Goal: Information Seeking & Learning: Learn about a topic

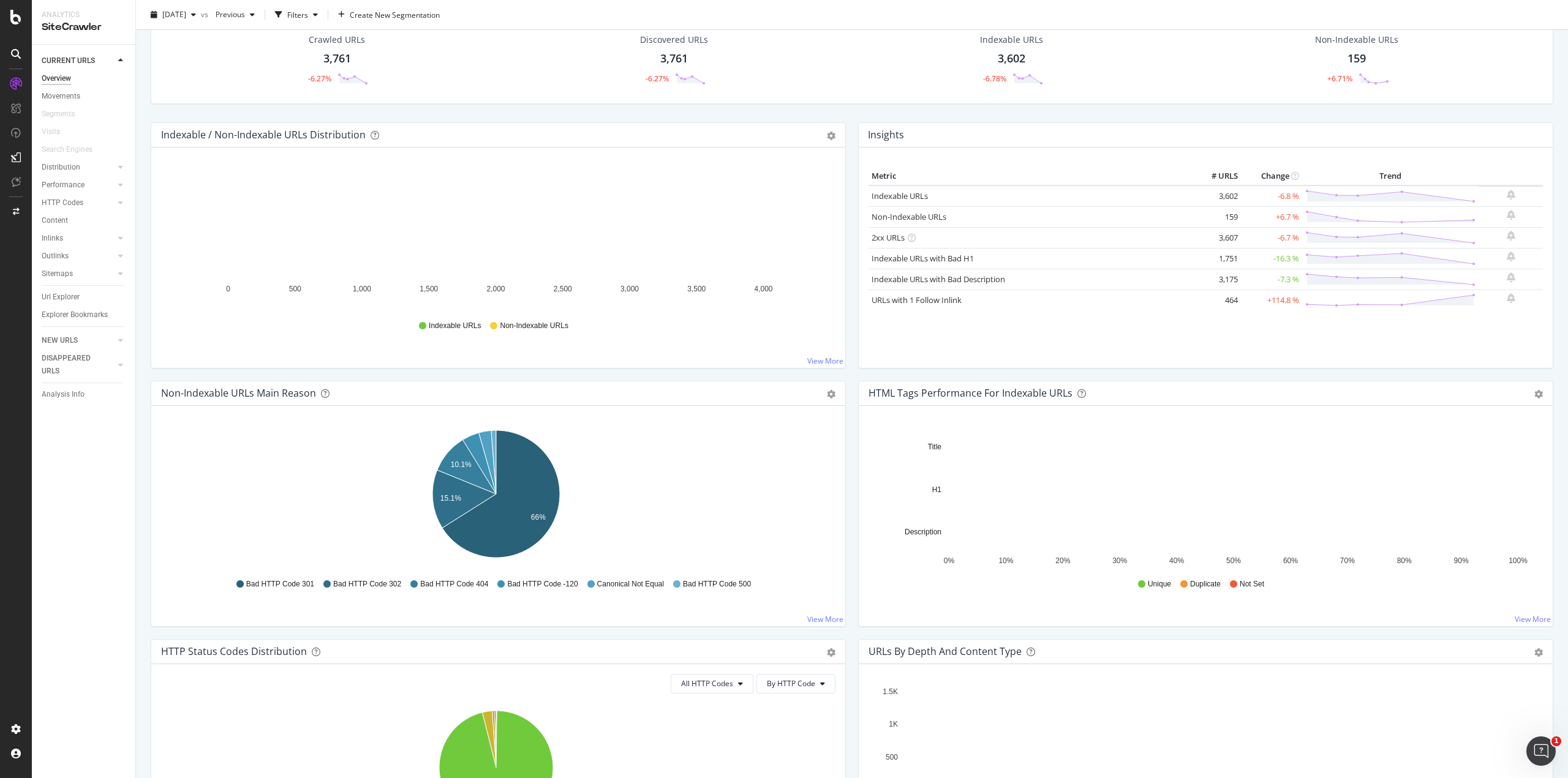
scroll to position [67, 0]
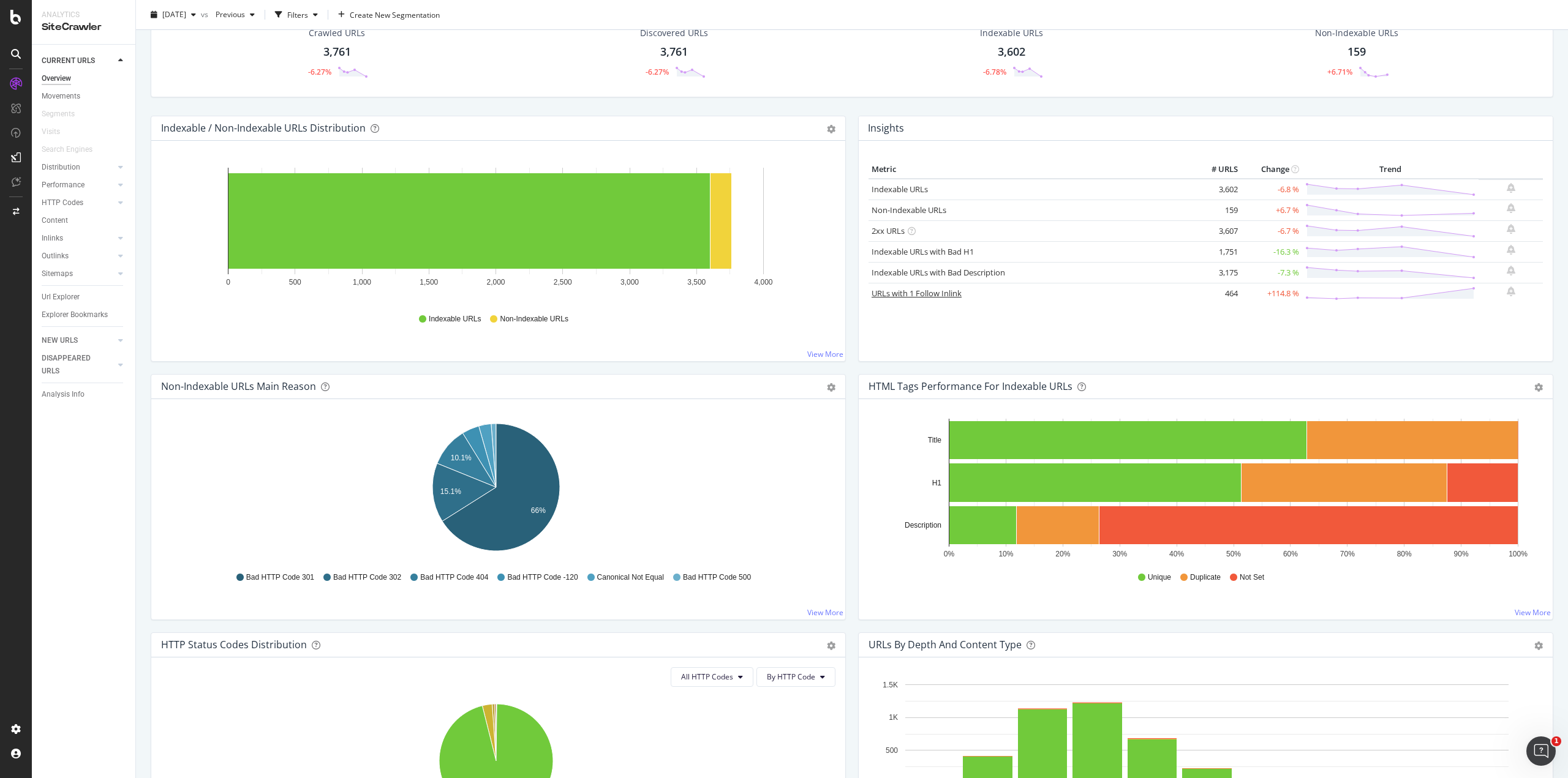
click at [913, 297] on link "URLs with 1 Follow Inlink" at bounding box center [917, 293] width 90 height 11
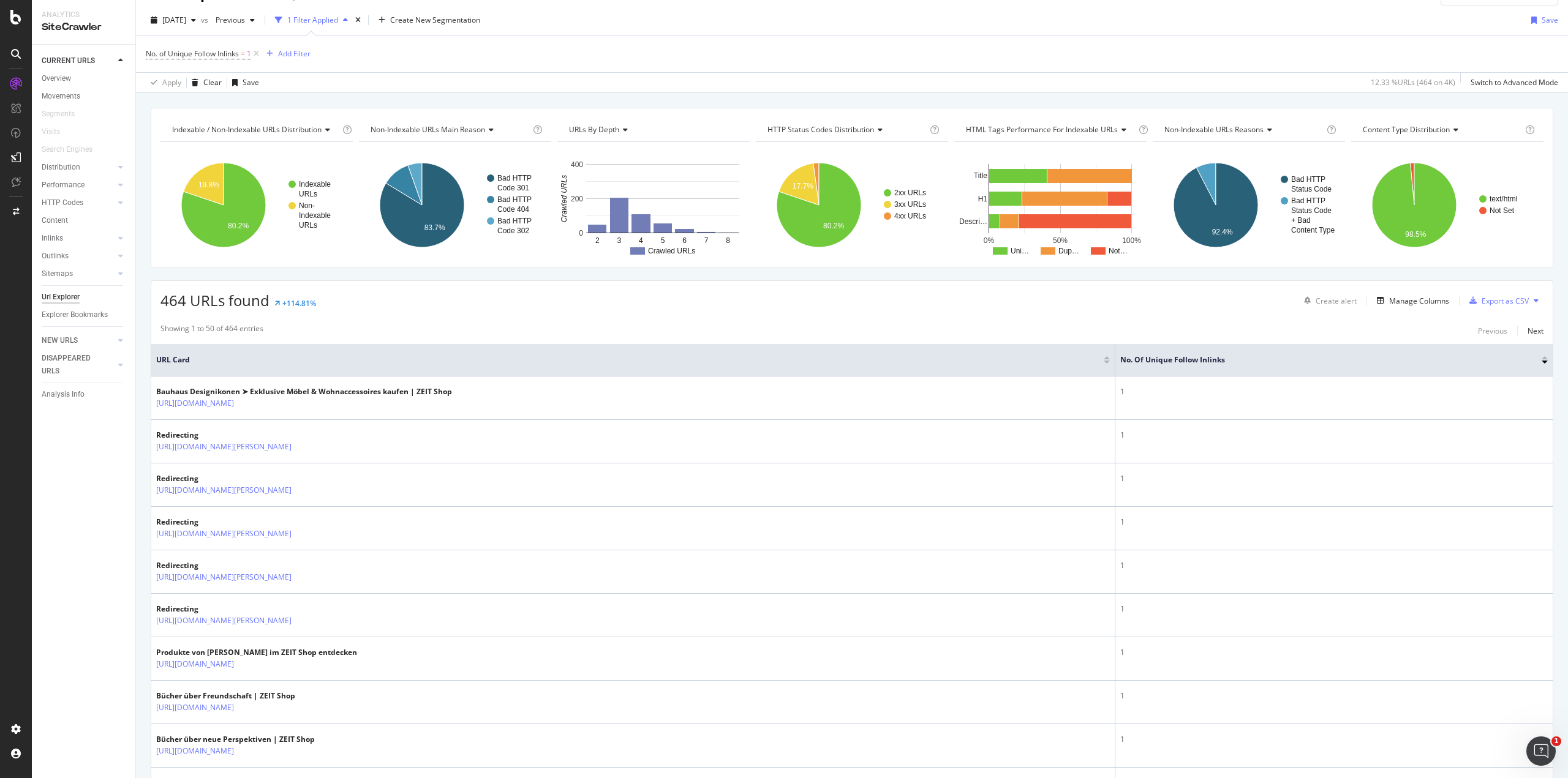
scroll to position [33, 0]
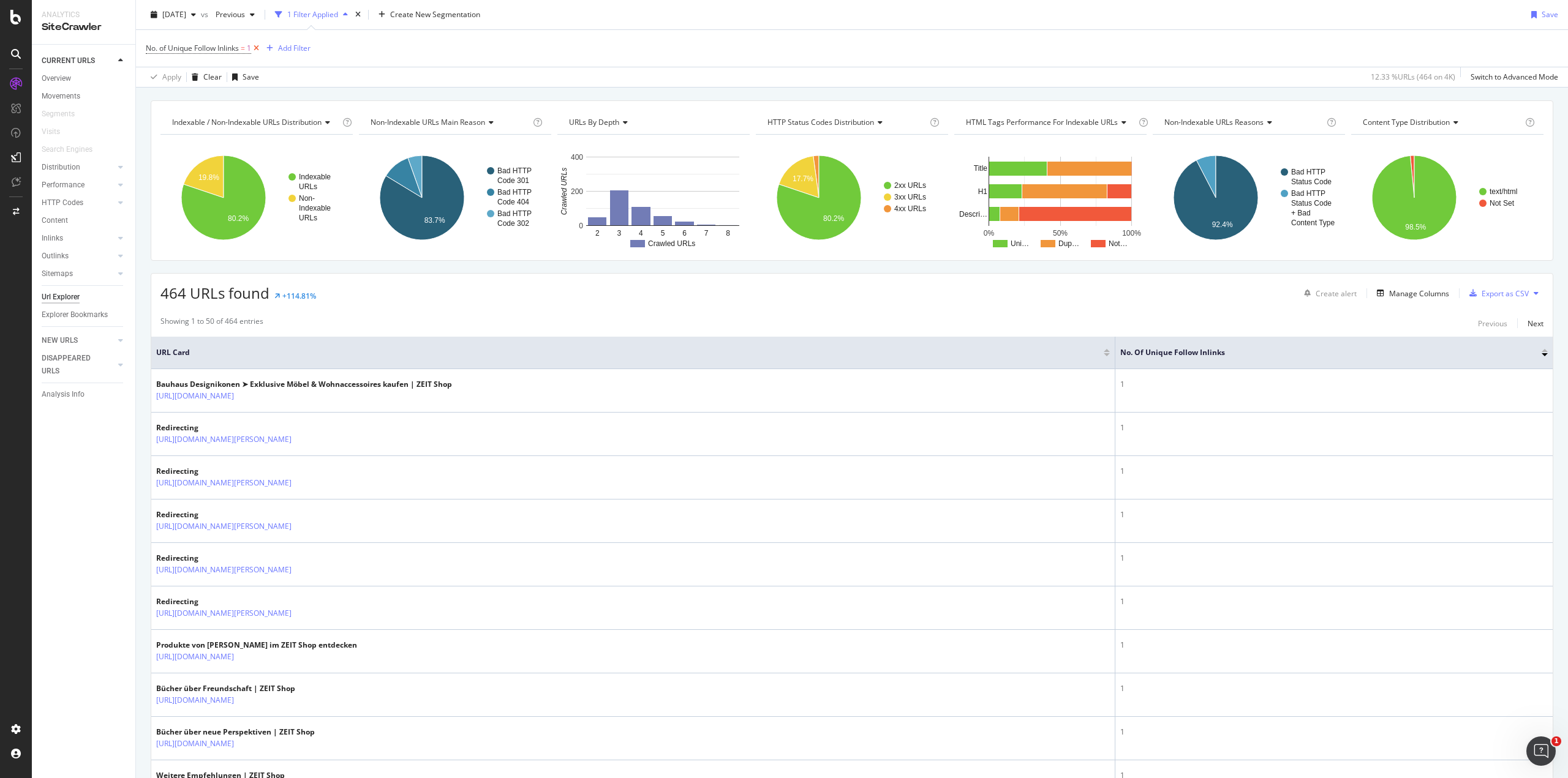
click at [262, 45] on icon at bounding box center [257, 48] width 11 height 12
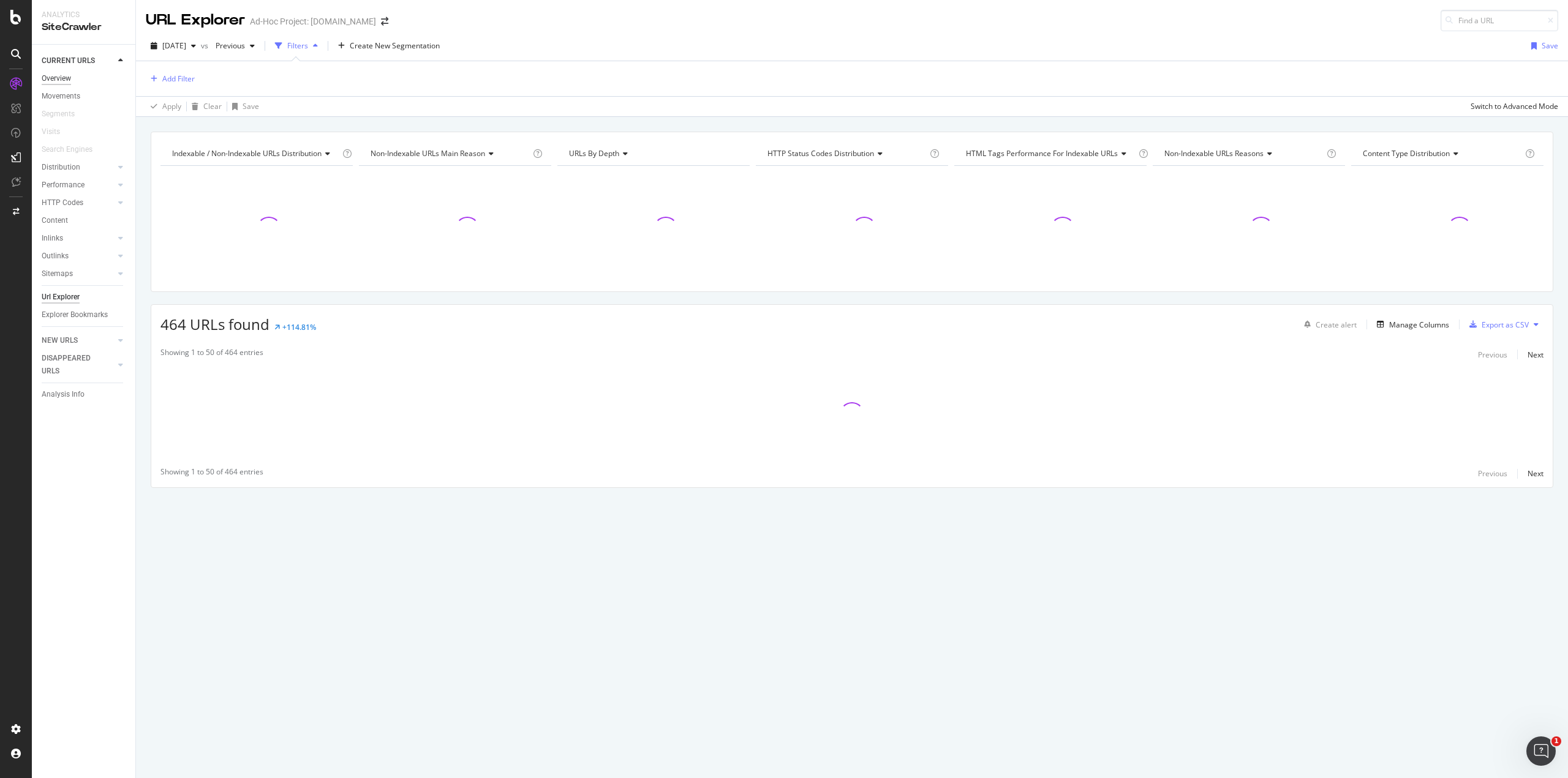
click at [60, 80] on div "Overview" at bounding box center [57, 79] width 30 height 13
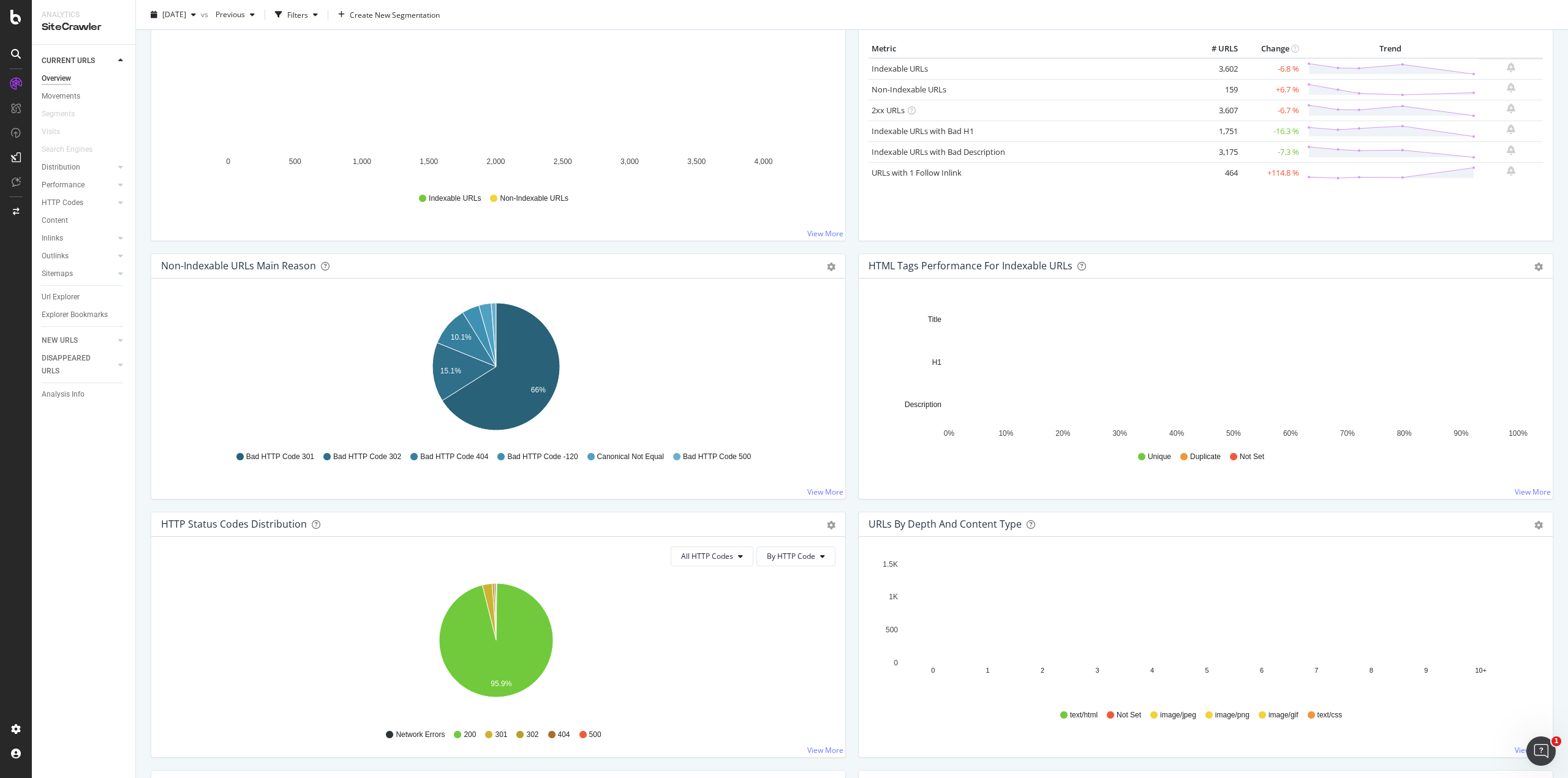
scroll to position [187, 0]
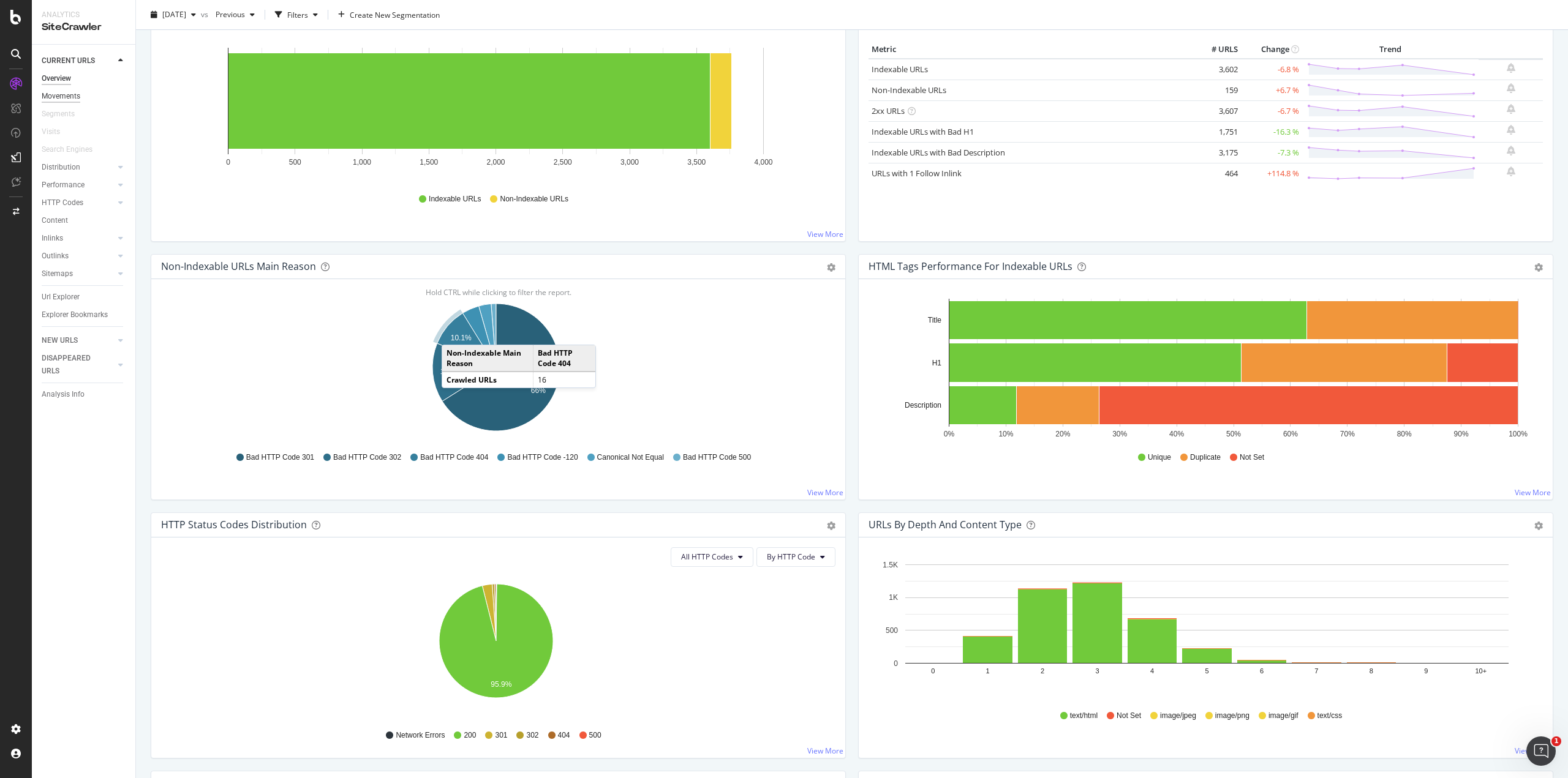
click at [62, 90] on div "Movements" at bounding box center [61, 96] width 39 height 13
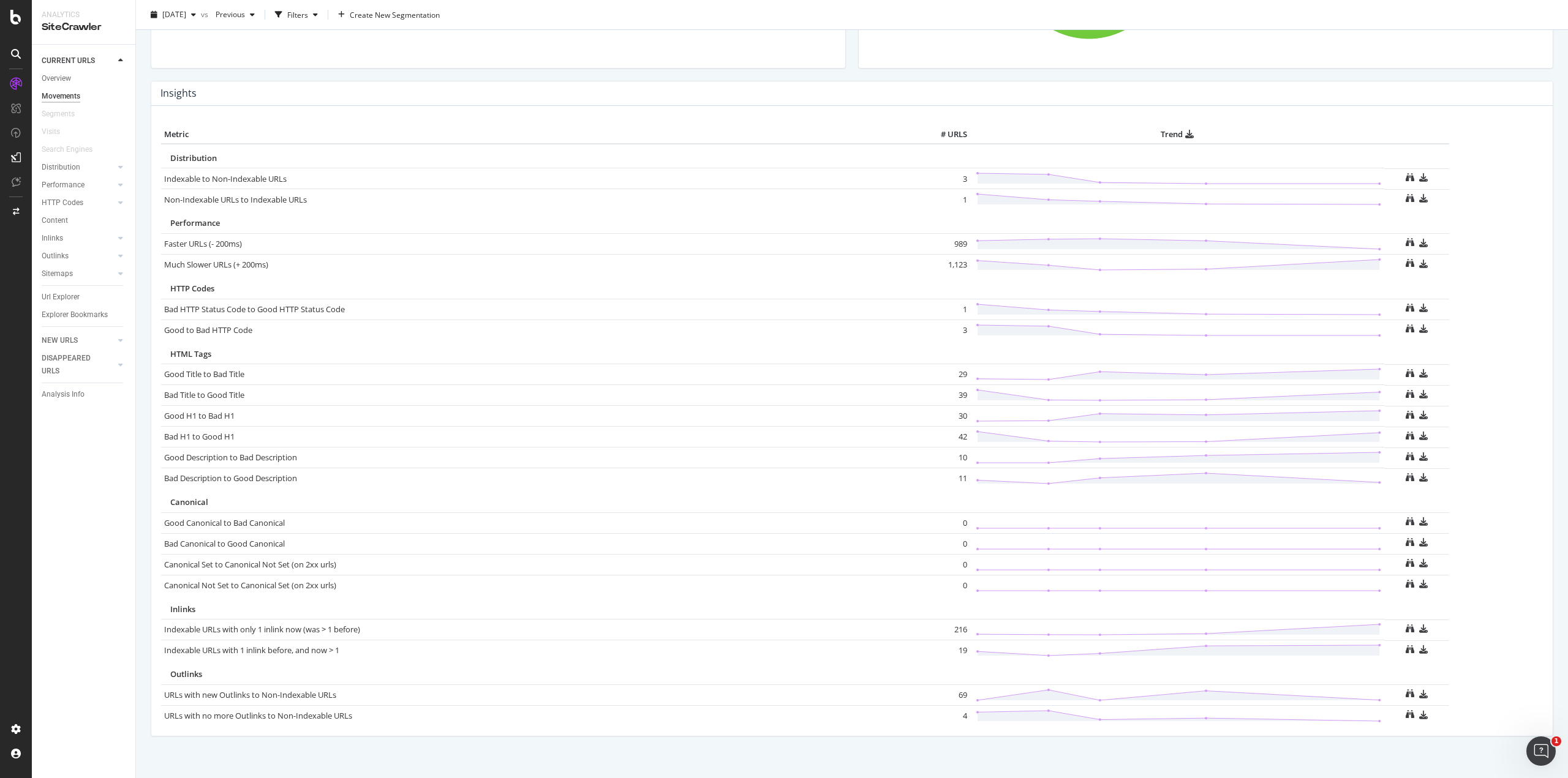
scroll to position [525, 0]
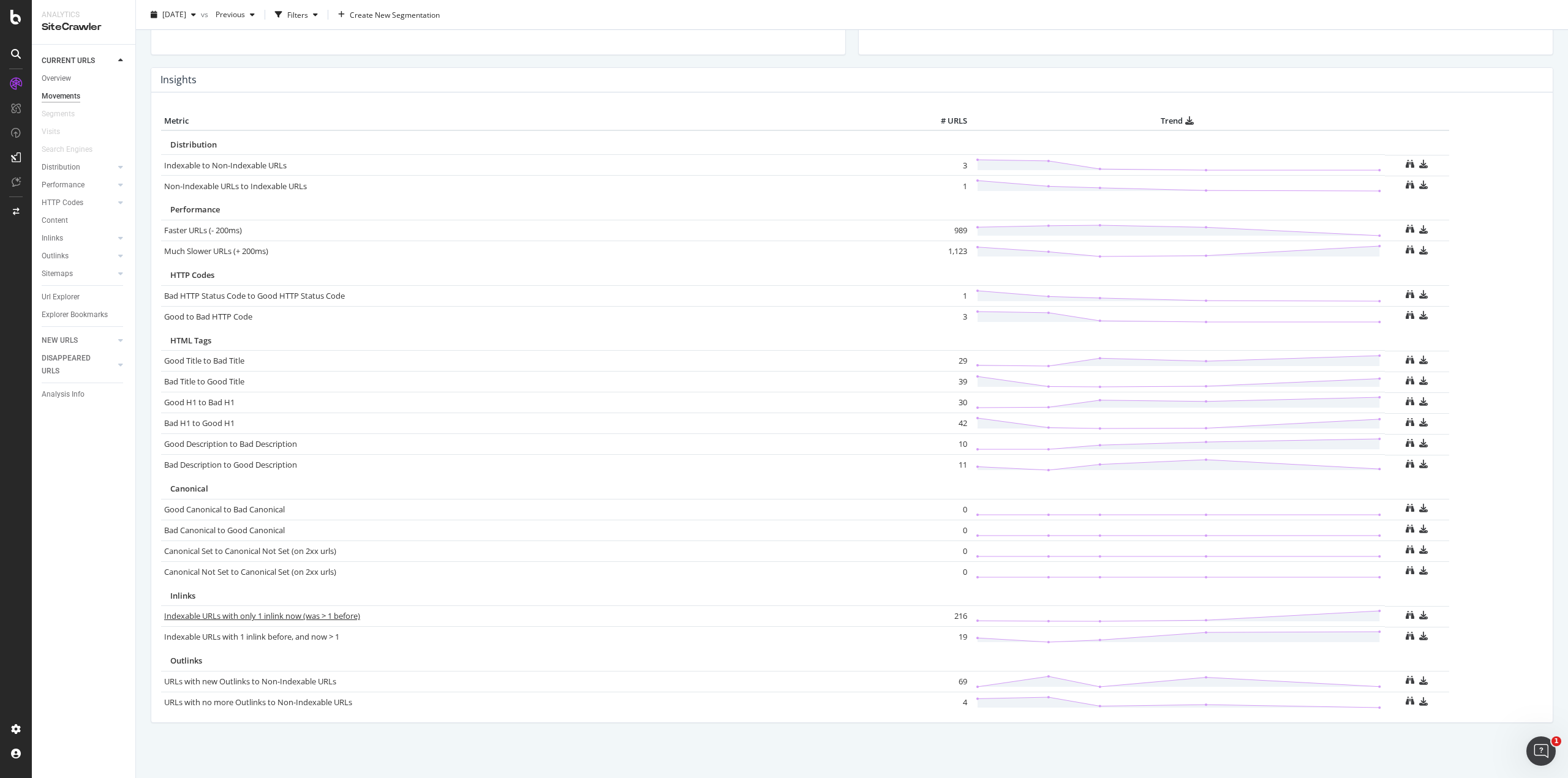
click at [329, 557] on link "Indexable URLs with only 1 inlink now (was > 1 before)" at bounding box center [263, 616] width 196 height 11
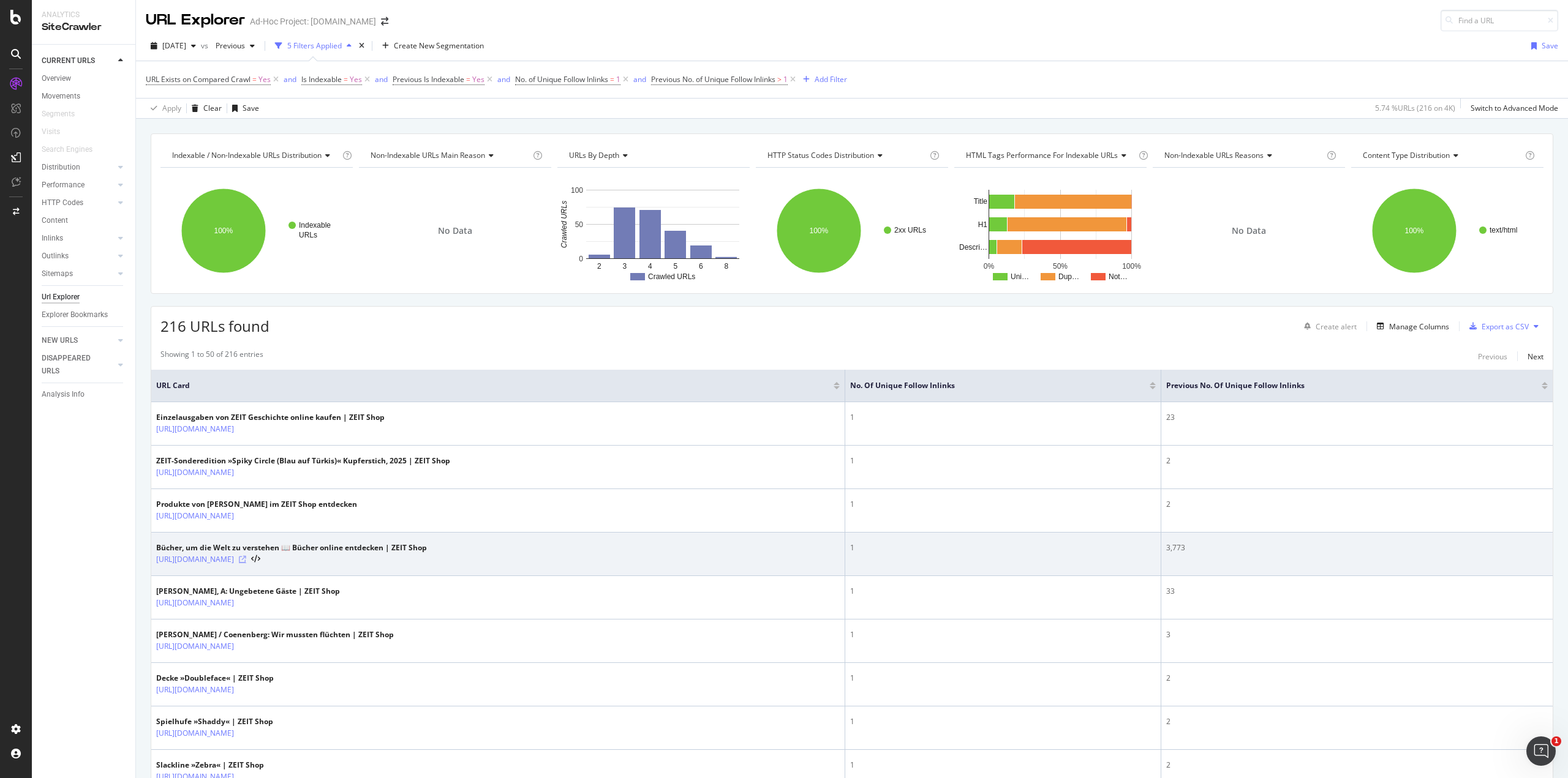
click at [246, 557] on icon at bounding box center [243, 559] width 7 height 7
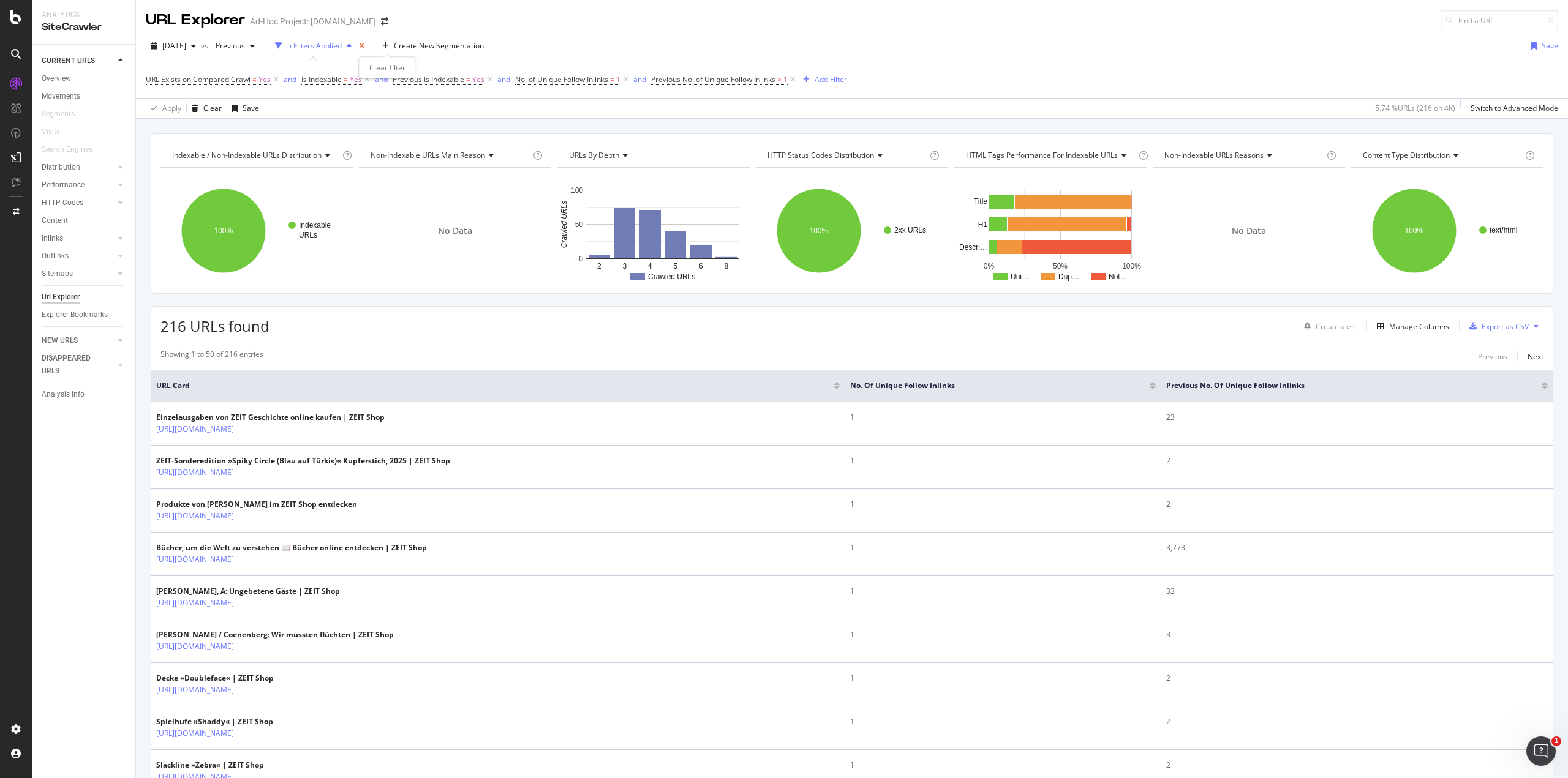
click at [364, 42] on icon "times" at bounding box center [362, 46] width 5 height 7
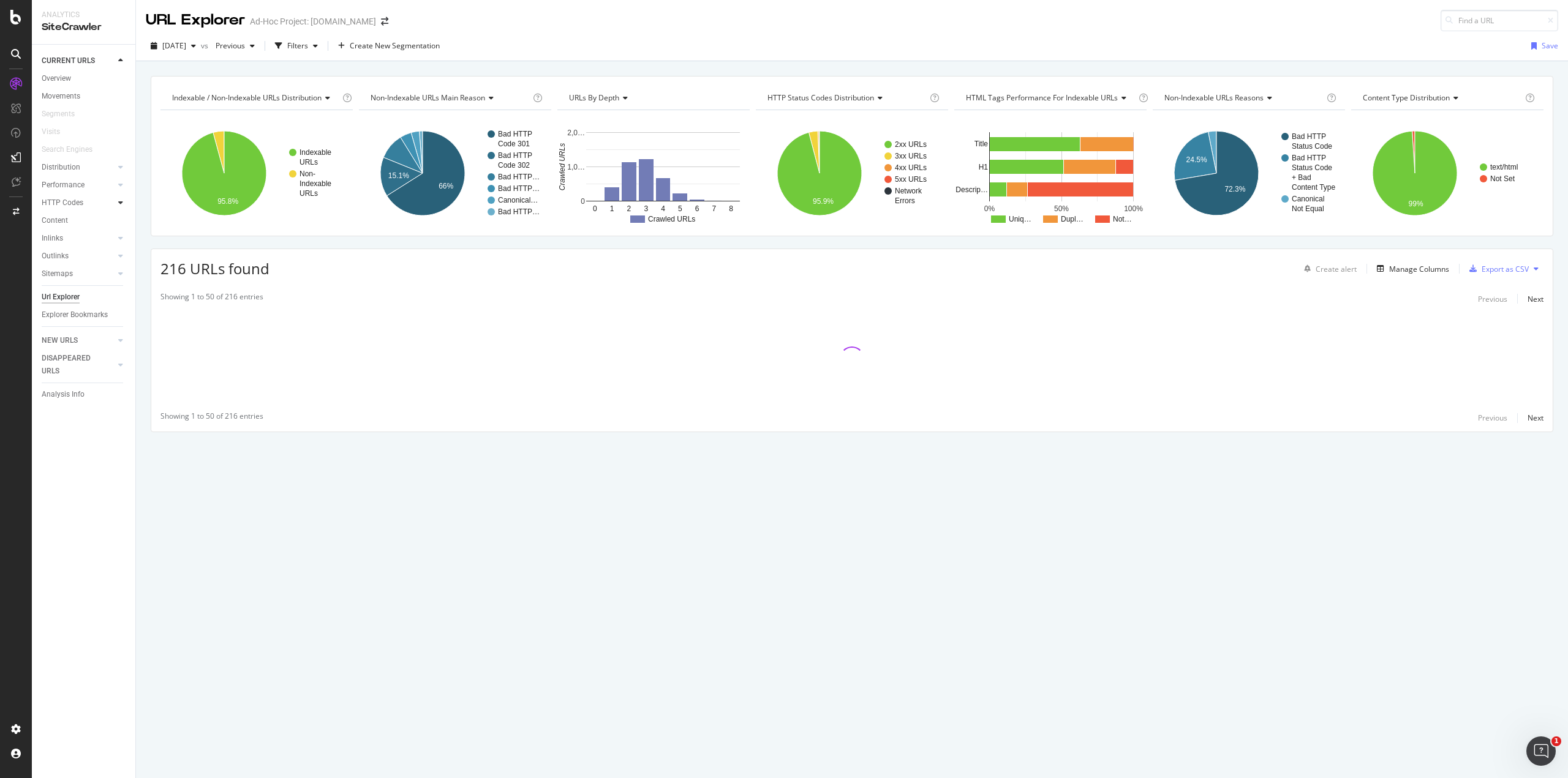
click at [117, 201] on div at bounding box center [121, 203] width 12 height 12
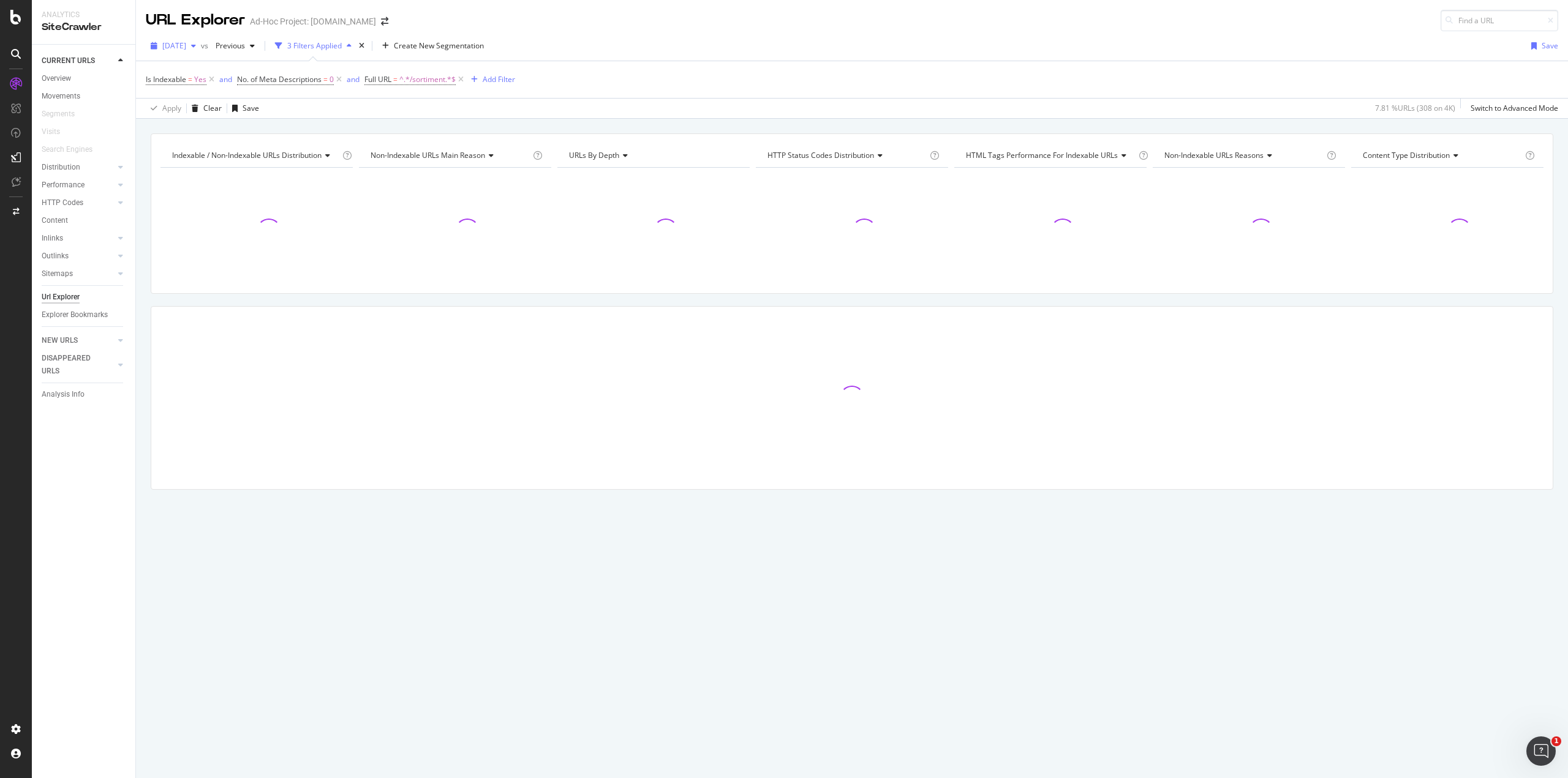
click at [186, 47] on span "[DATE]" at bounding box center [173, 46] width 24 height 11
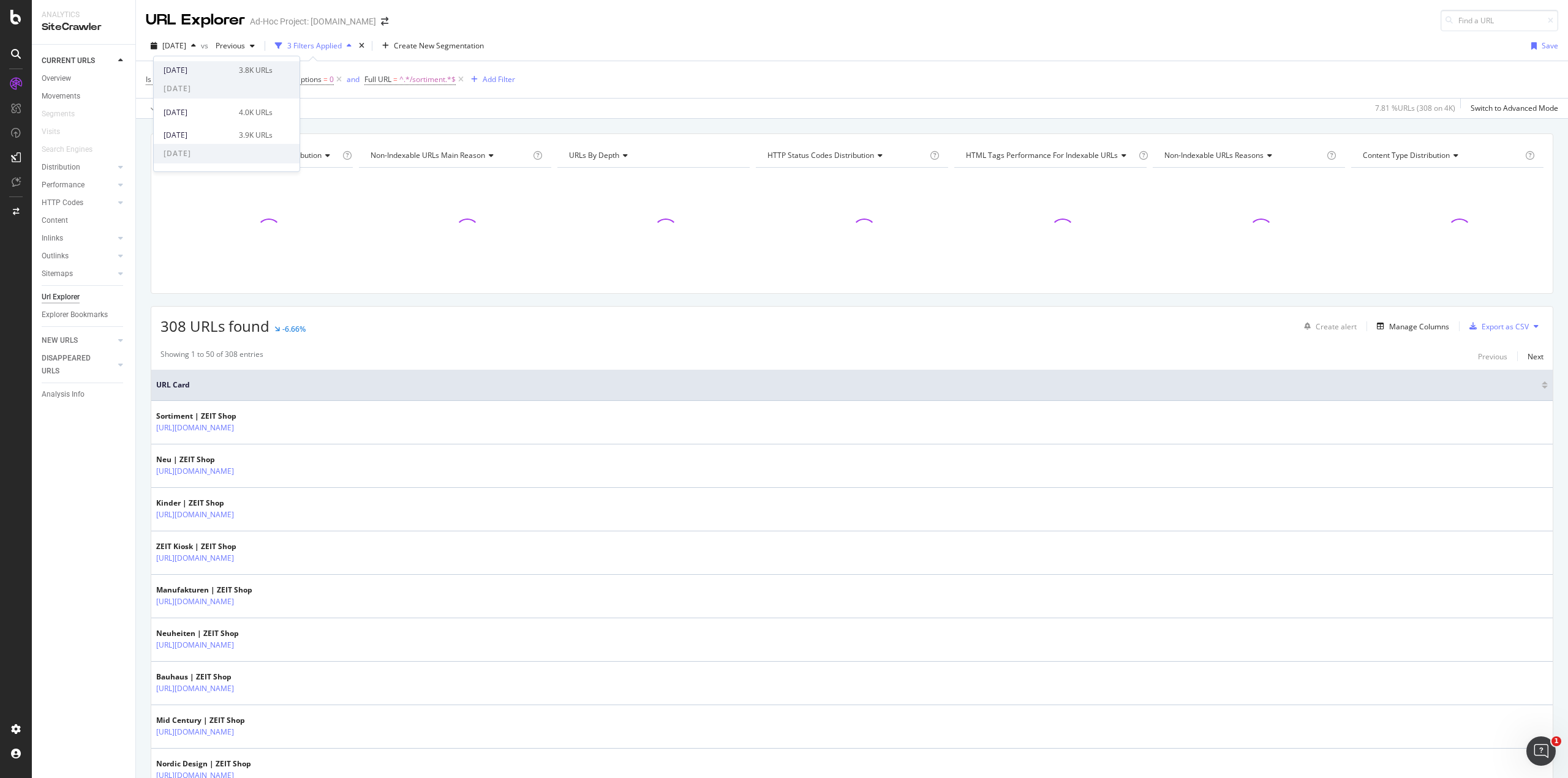
click at [229, 66] on div "2025 Aug. 21st 3.8K URLs" at bounding box center [218, 70] width 109 height 11
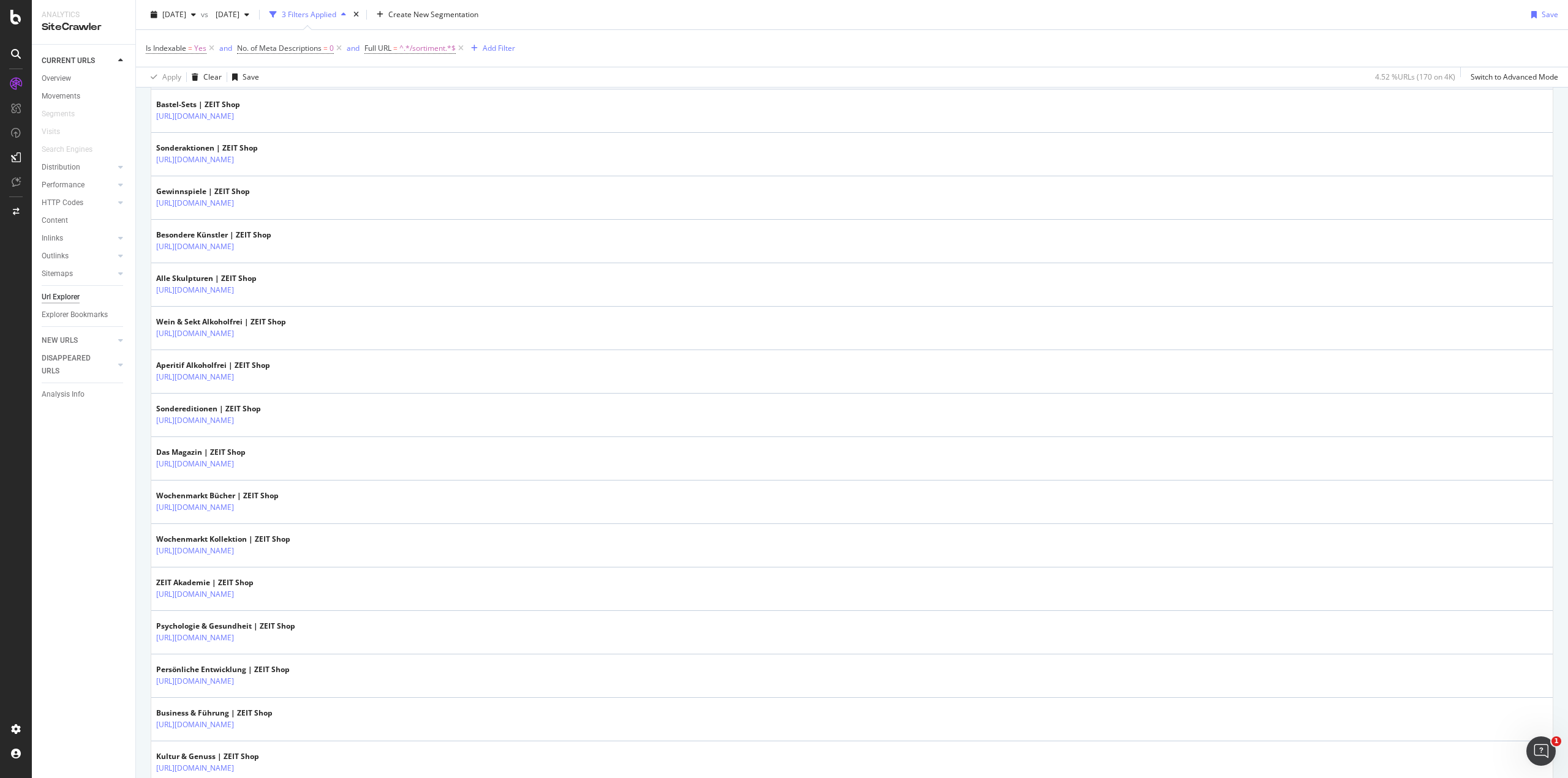
scroll to position [1867, 0]
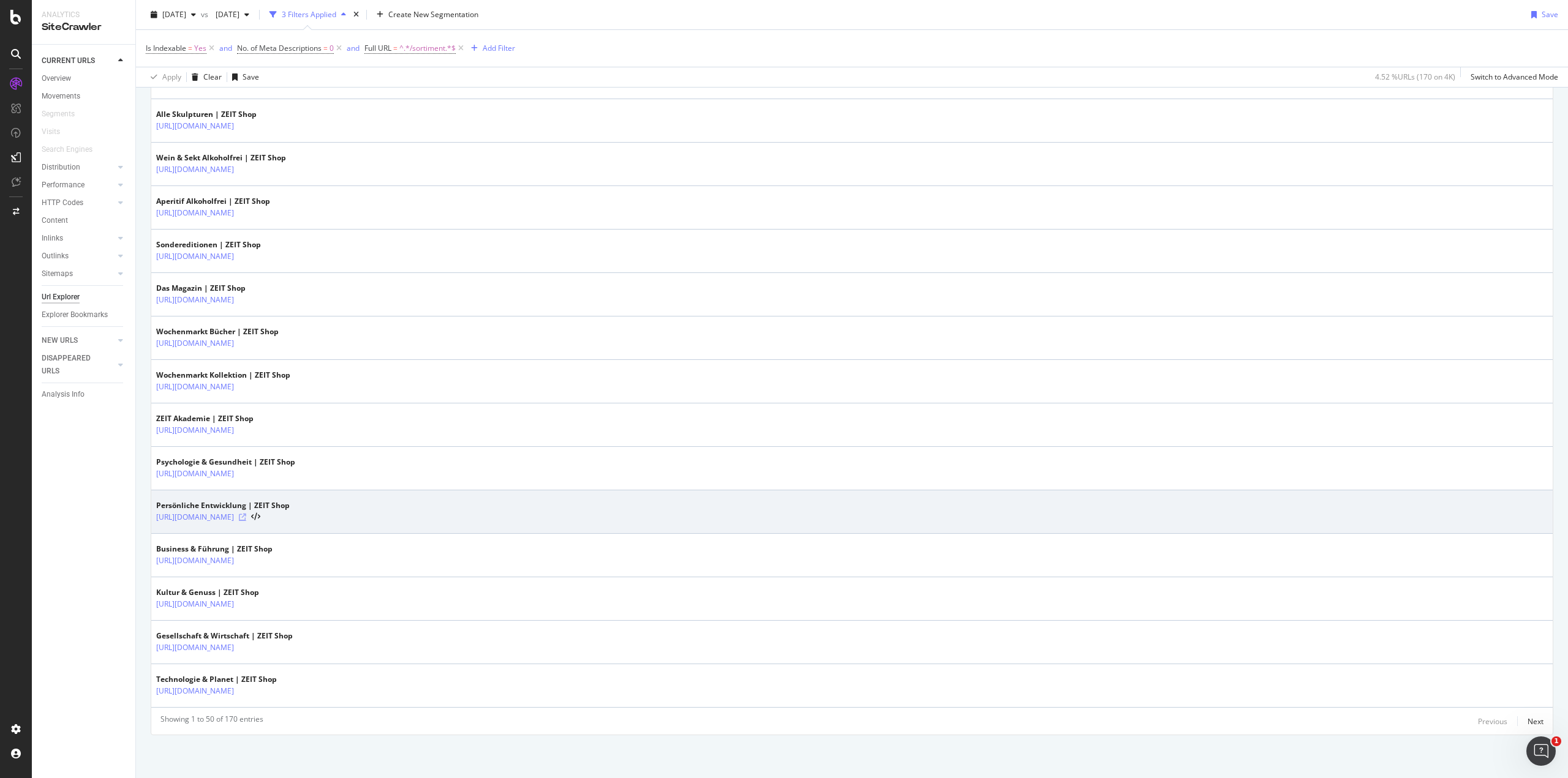
click at [246, 515] on icon at bounding box center [243, 517] width 7 height 7
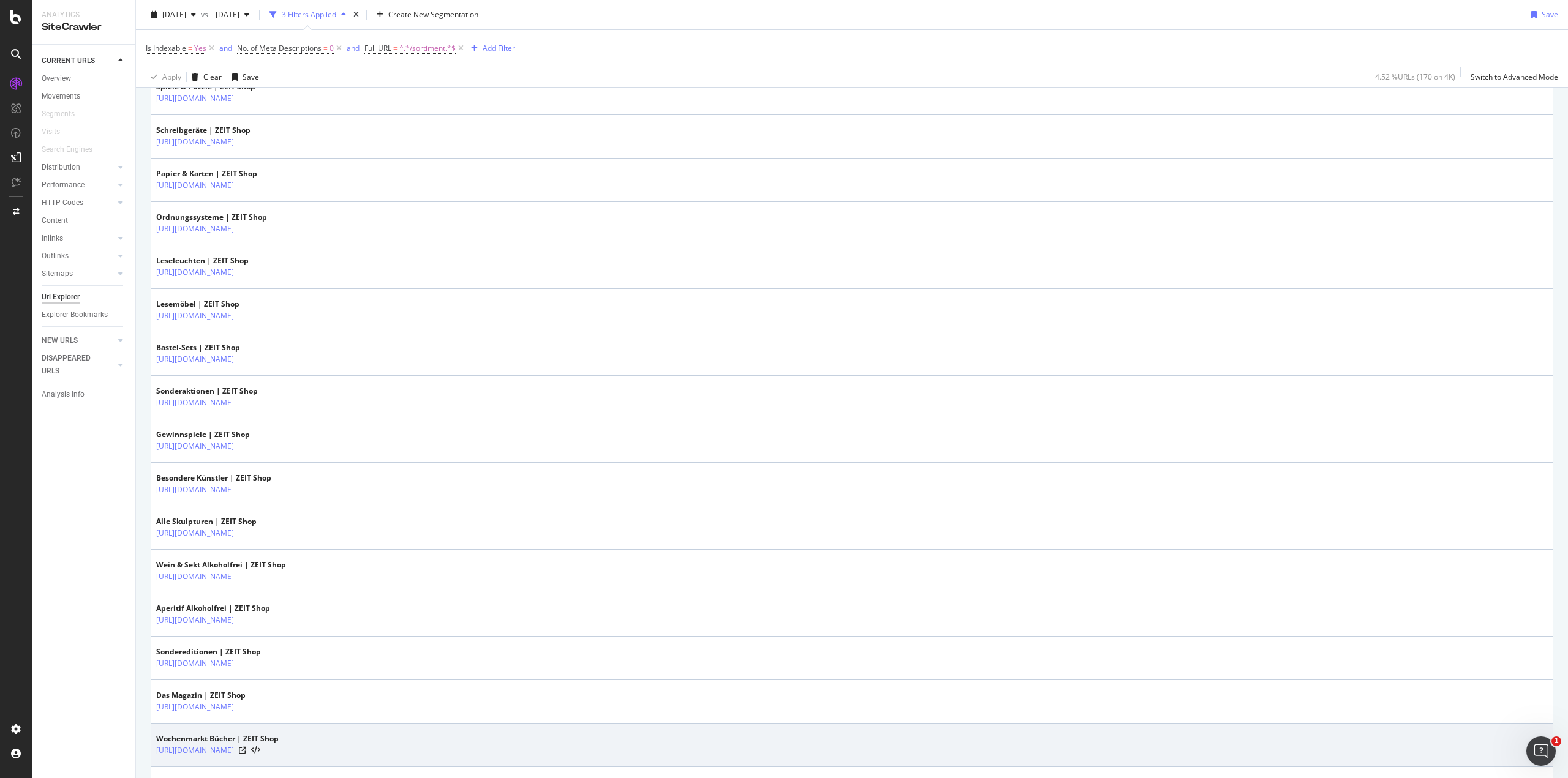
scroll to position [1459, 0]
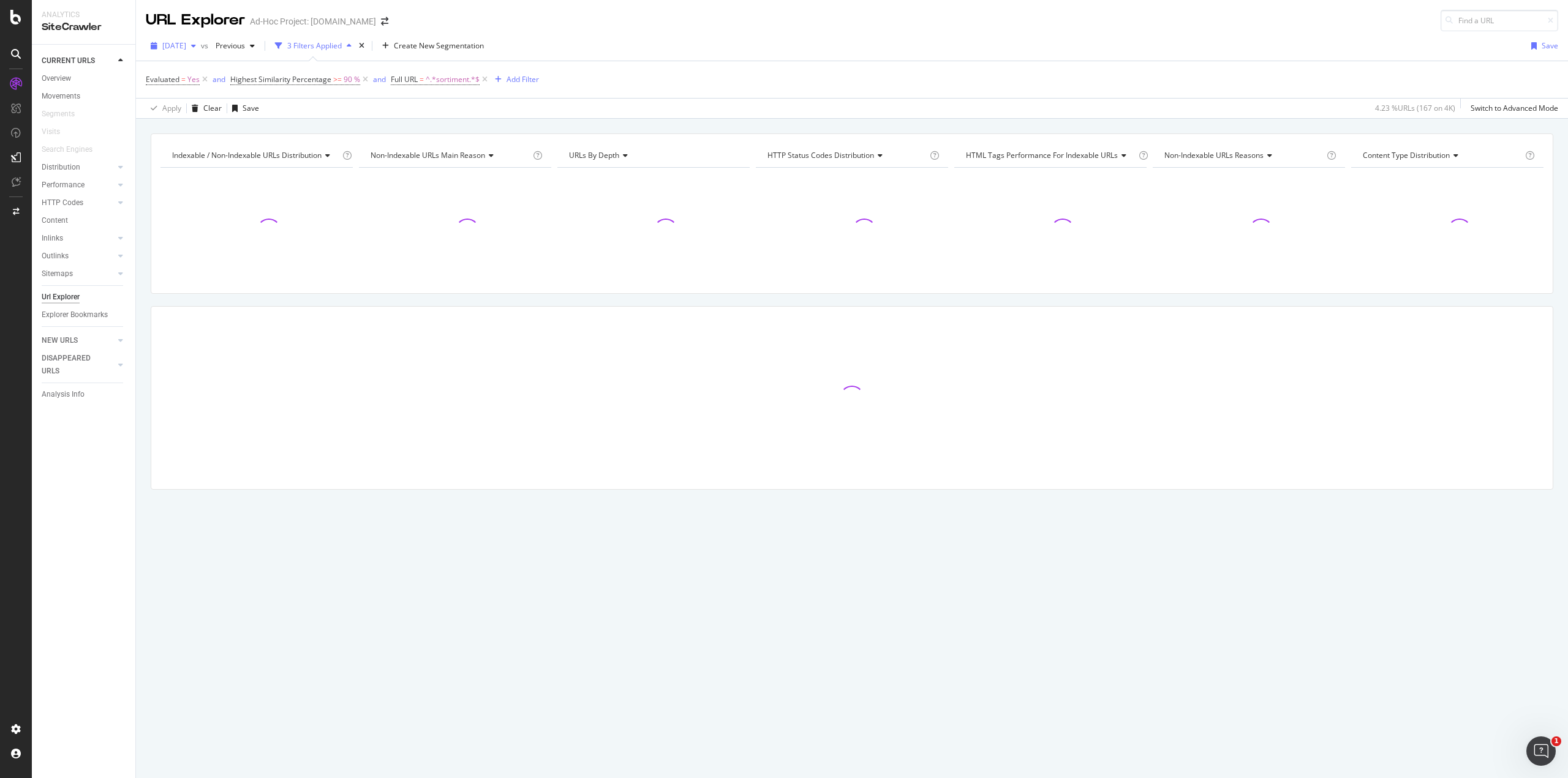
click at [193, 51] on div "[DATE]" at bounding box center [173, 46] width 55 height 18
click at [191, 71] on div "[DATE]" at bounding box center [198, 70] width 68 height 11
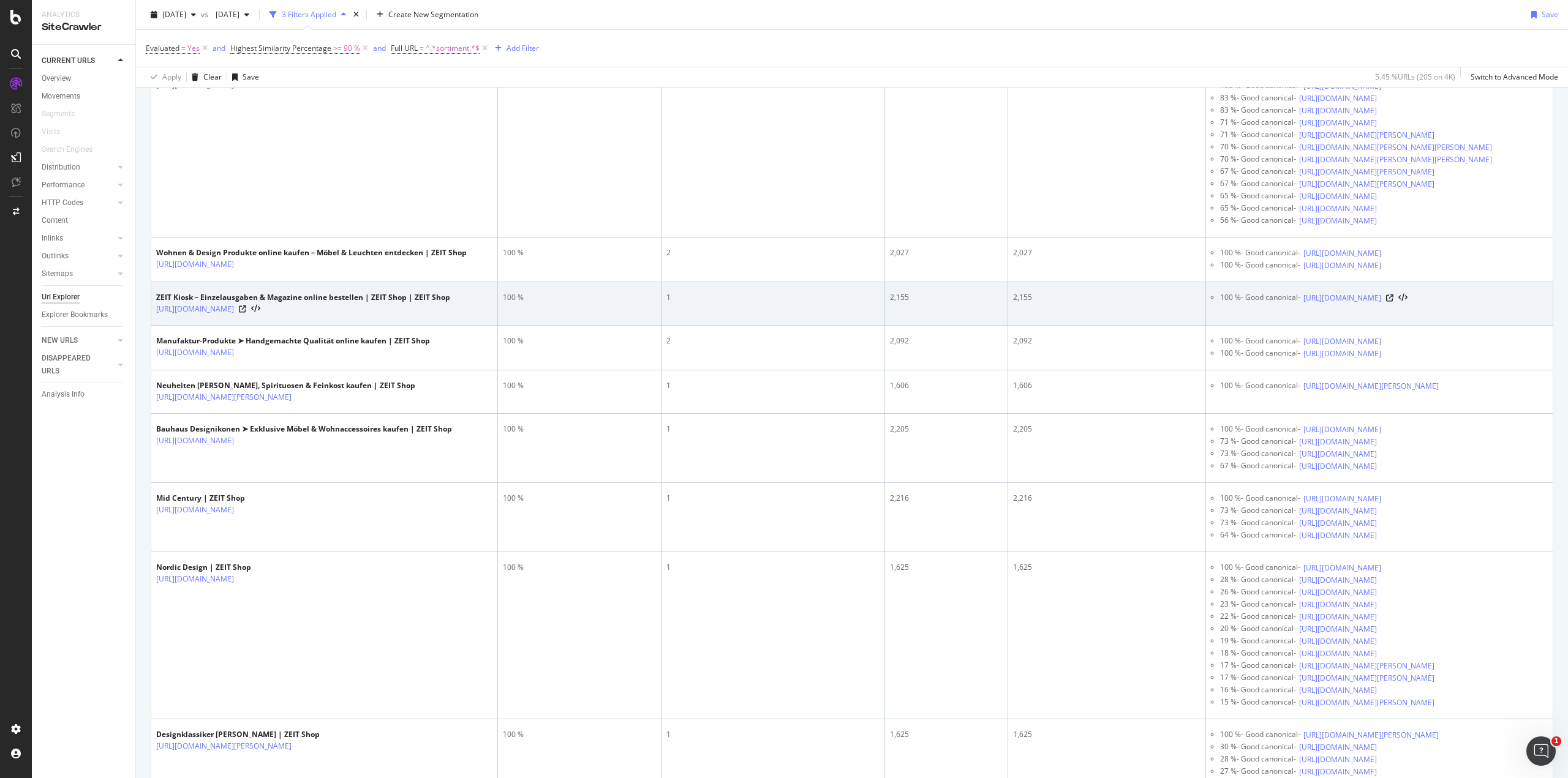
scroll to position [353, 0]
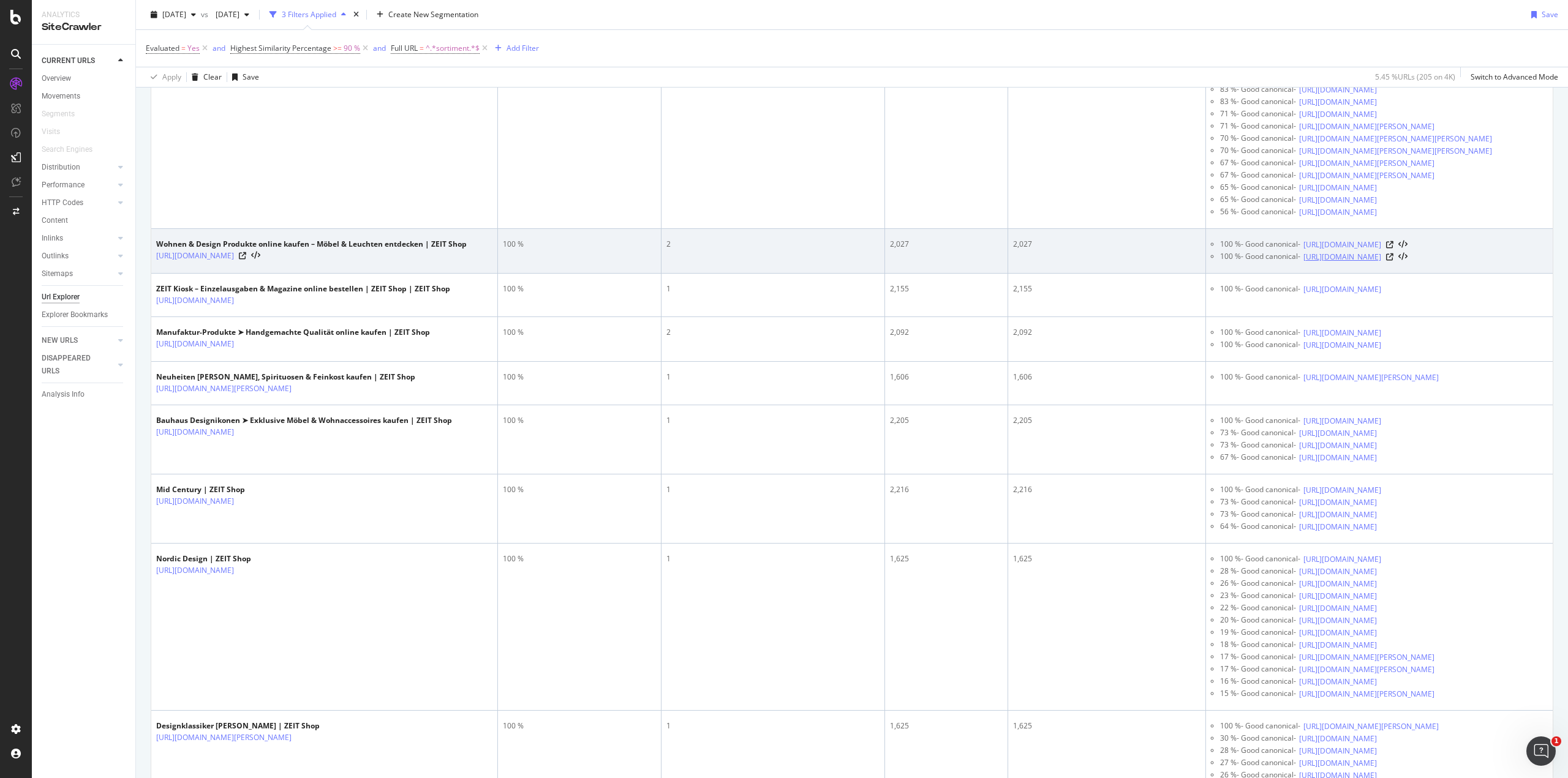
click at [1360, 263] on link "https://shop.zeit.de/Sortiment/Einrichten/" at bounding box center [1342, 257] width 78 height 12
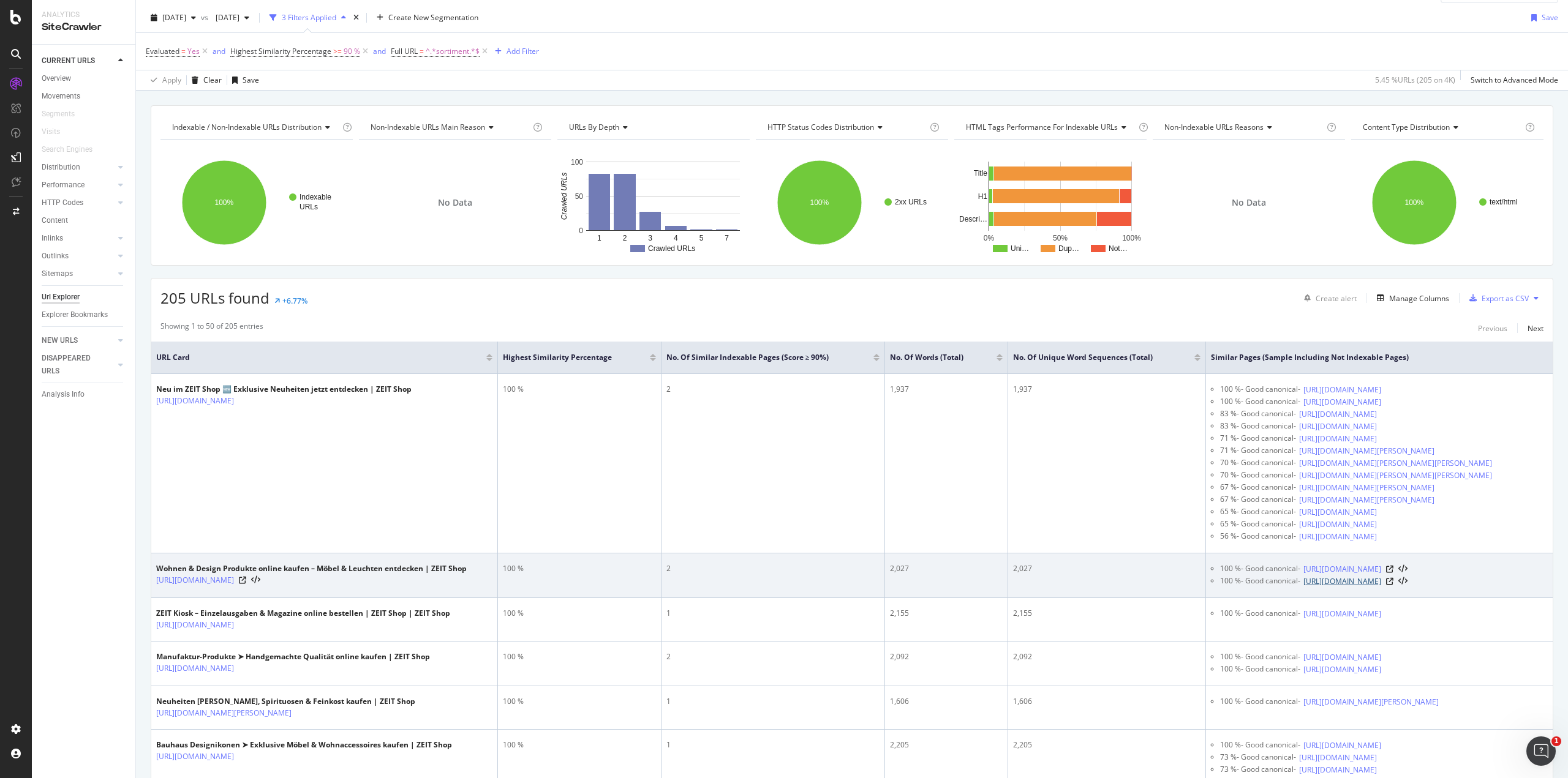
scroll to position [0, 0]
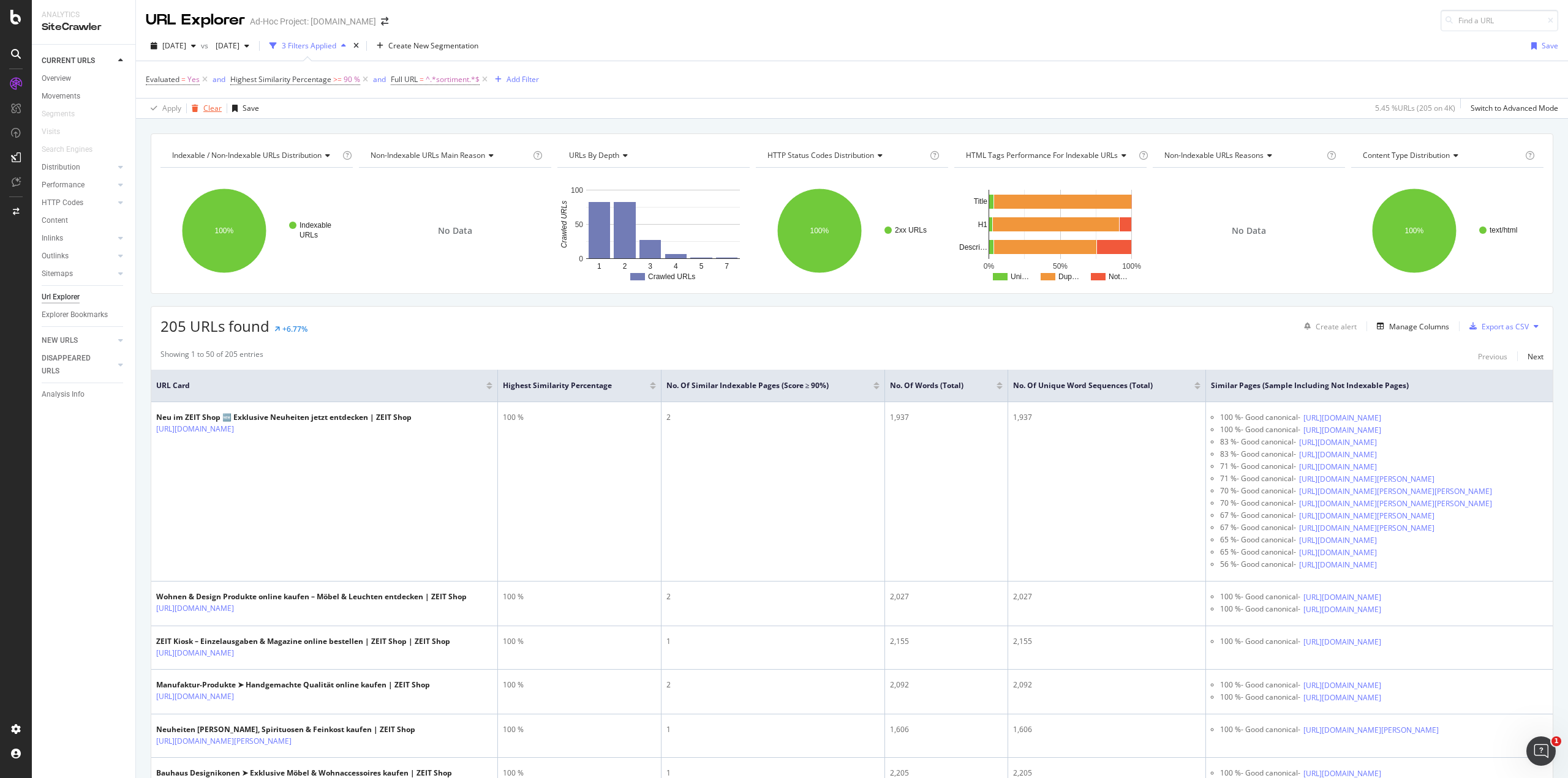
click at [207, 105] on div "Clear" at bounding box center [212, 109] width 18 height 11
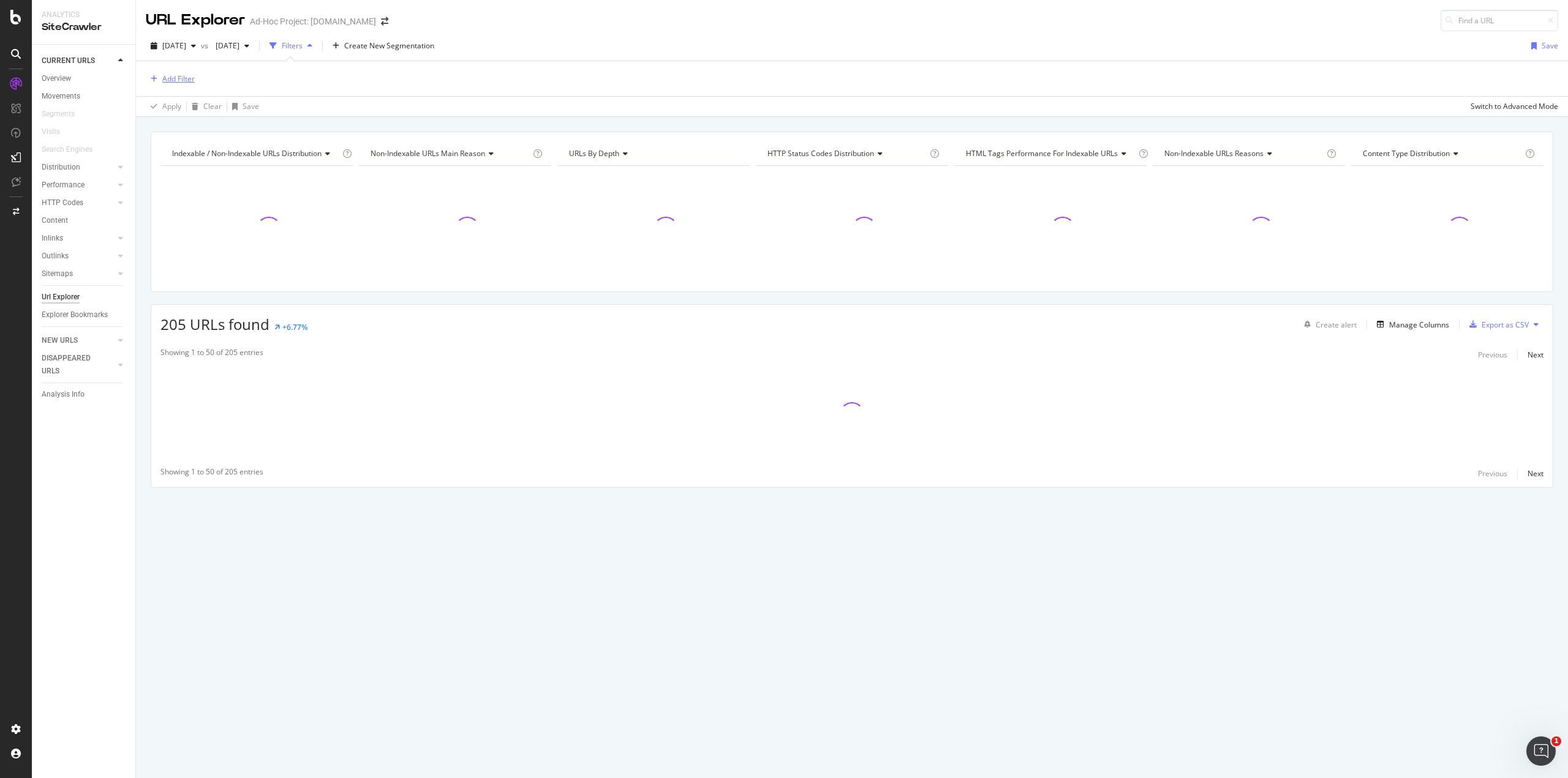
click at [172, 73] on div "Add Filter" at bounding box center [171, 79] width 49 height 13
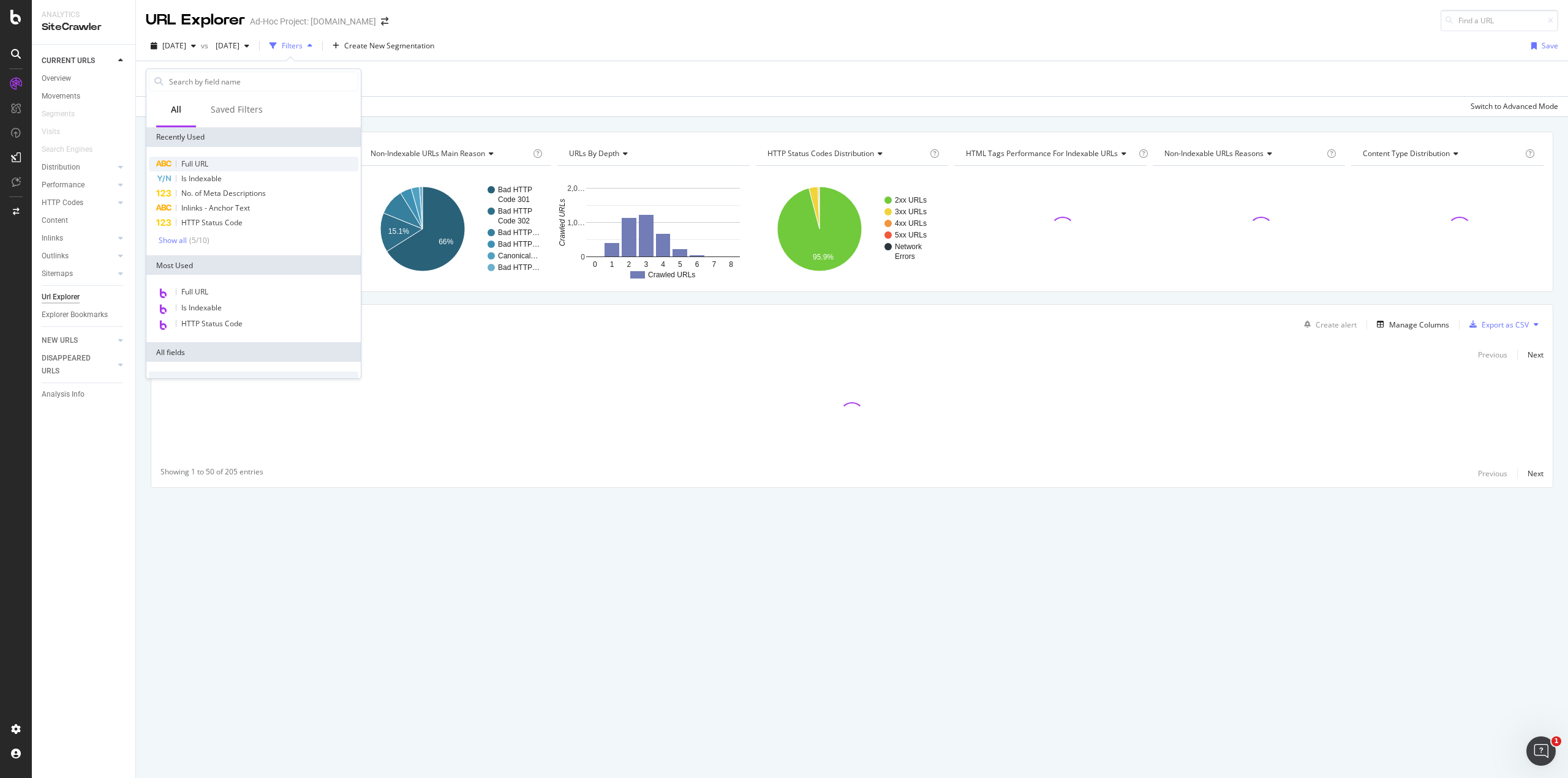
click at [205, 162] on span "Full URL" at bounding box center [194, 164] width 27 height 11
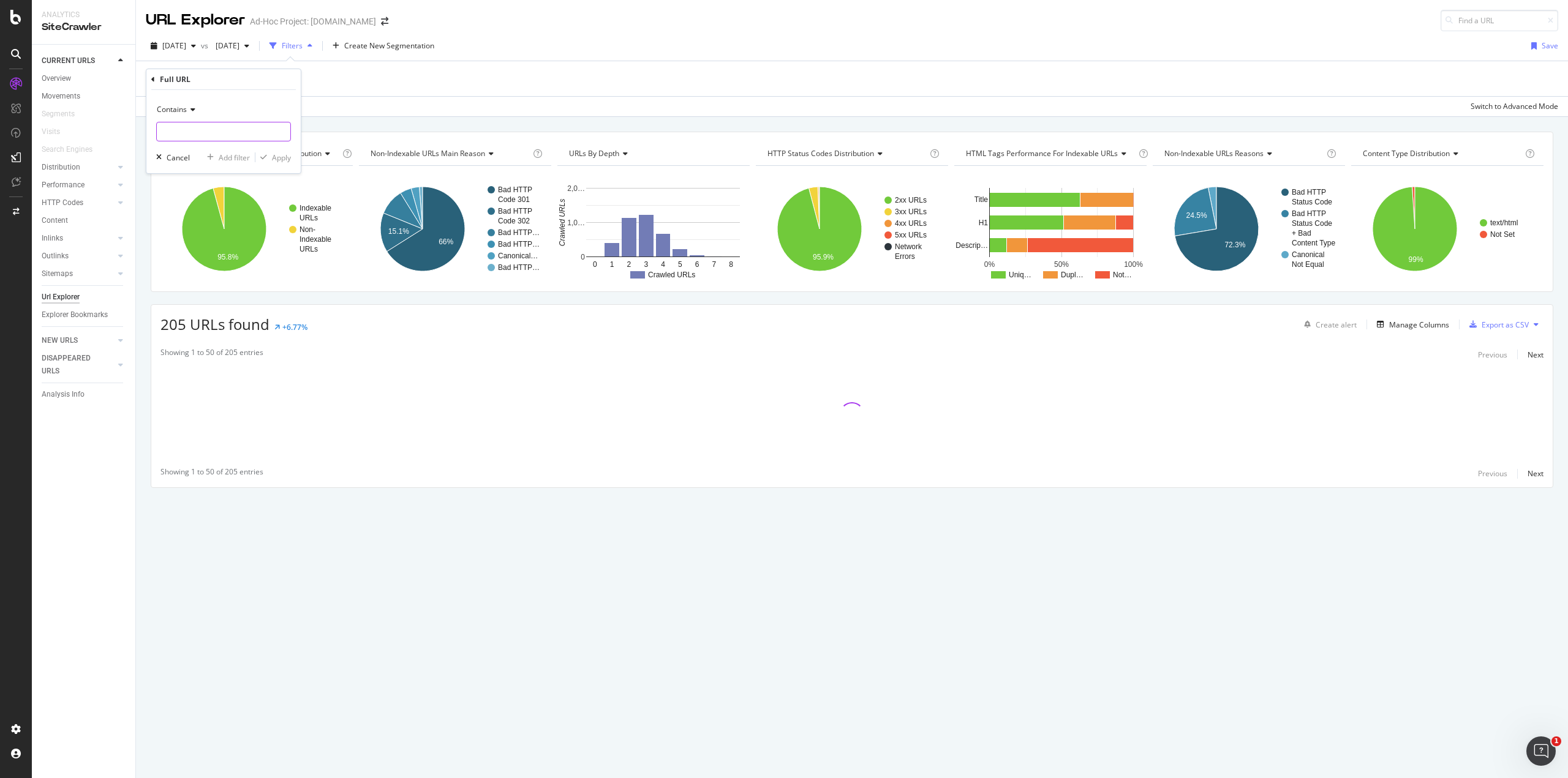
click at [201, 128] on input "text" at bounding box center [223, 131] width 134 height 19
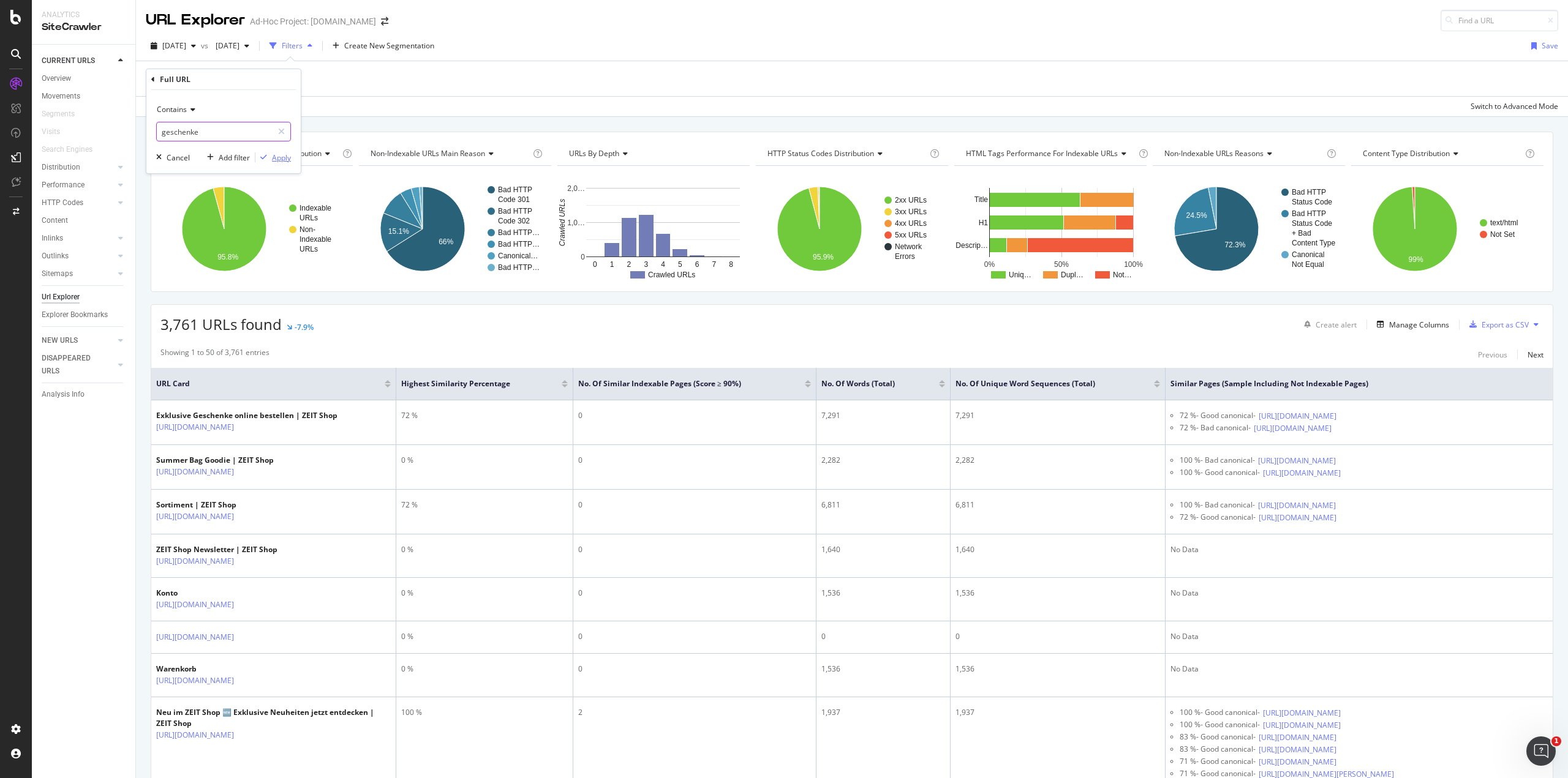
type input "geschenke"
click at [283, 160] on div "Apply" at bounding box center [282, 158] width 19 height 11
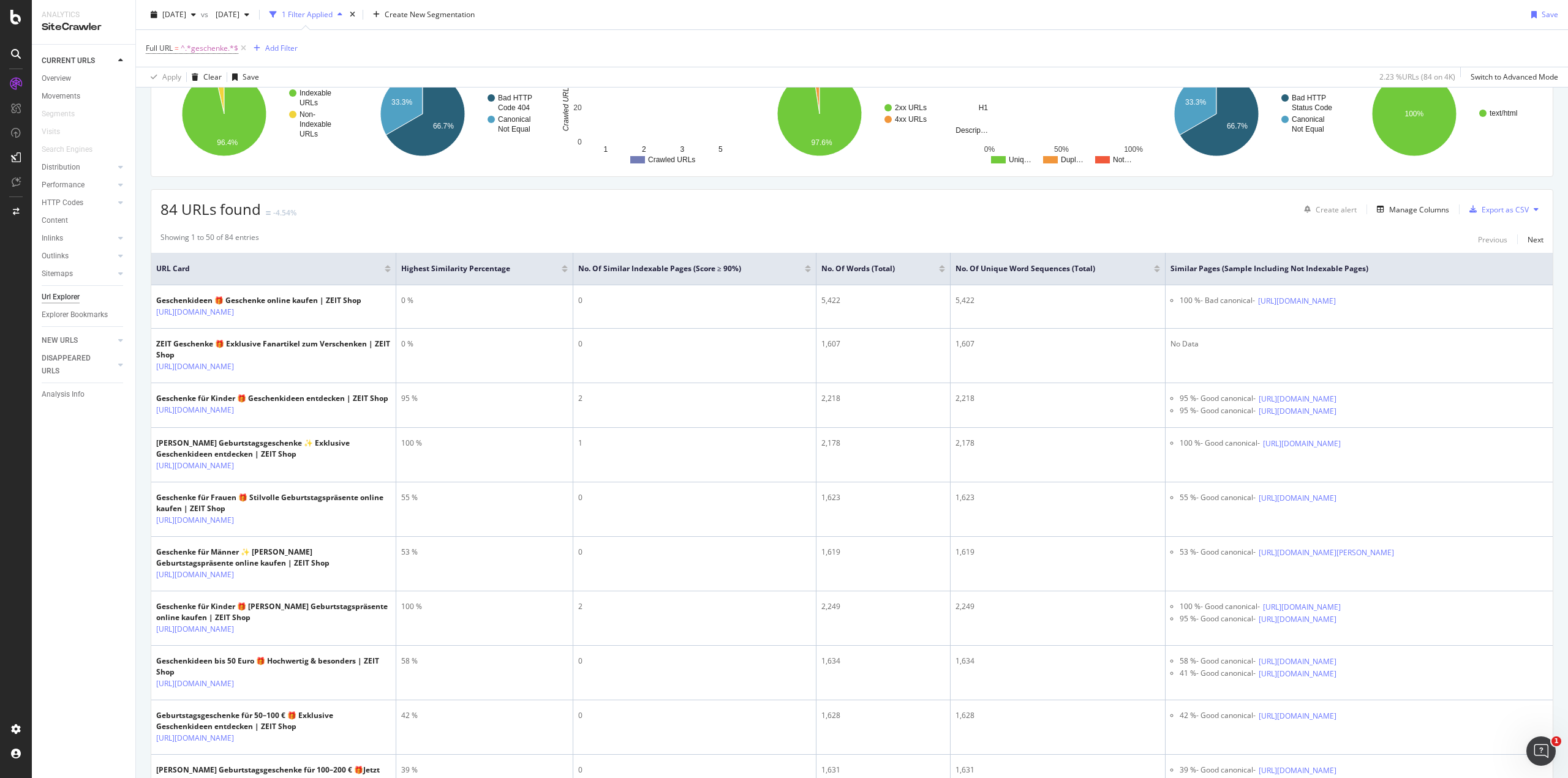
scroll to position [117, 0]
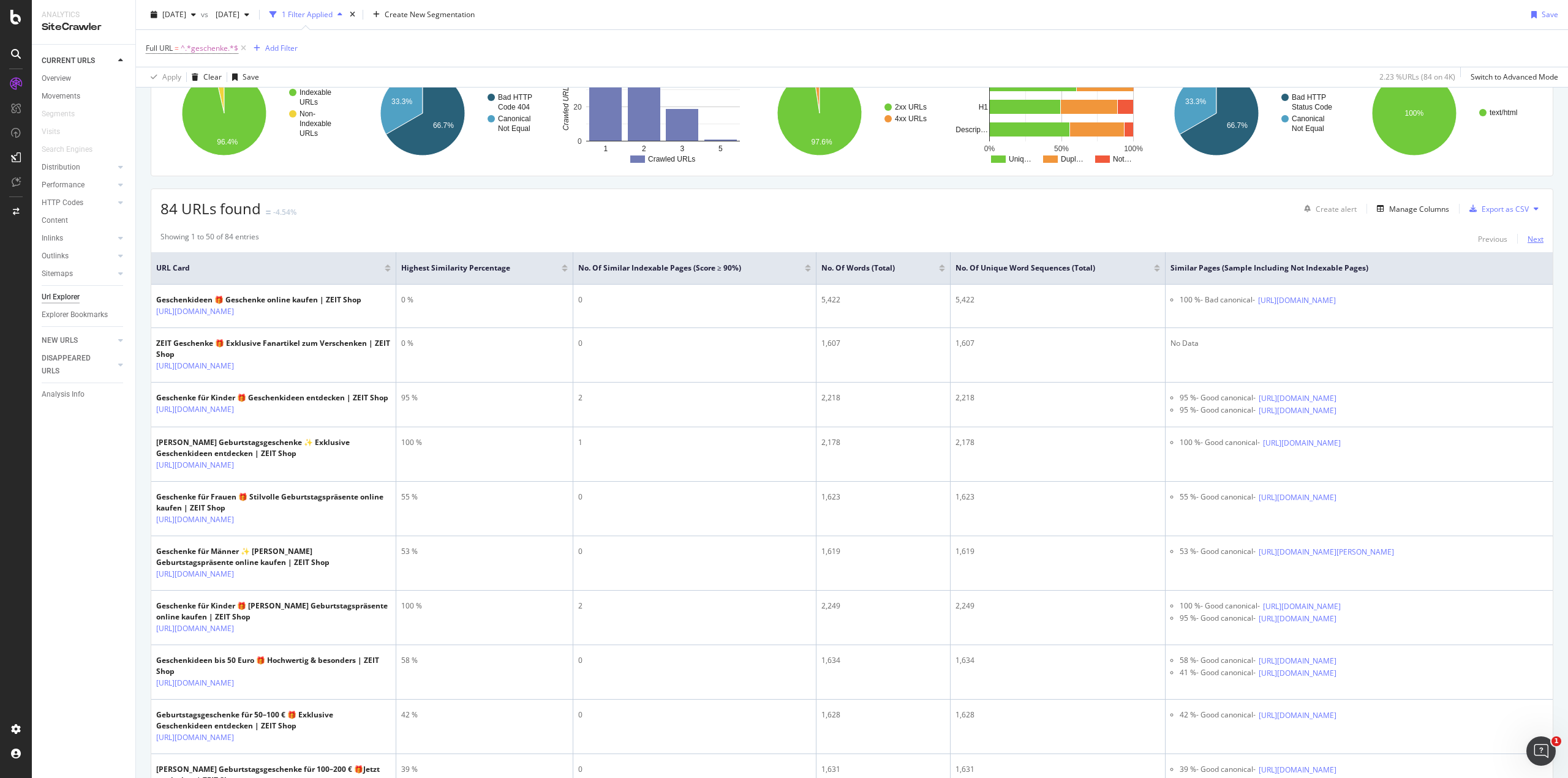
click at [1529, 242] on div "Next" at bounding box center [1536, 239] width 16 height 11
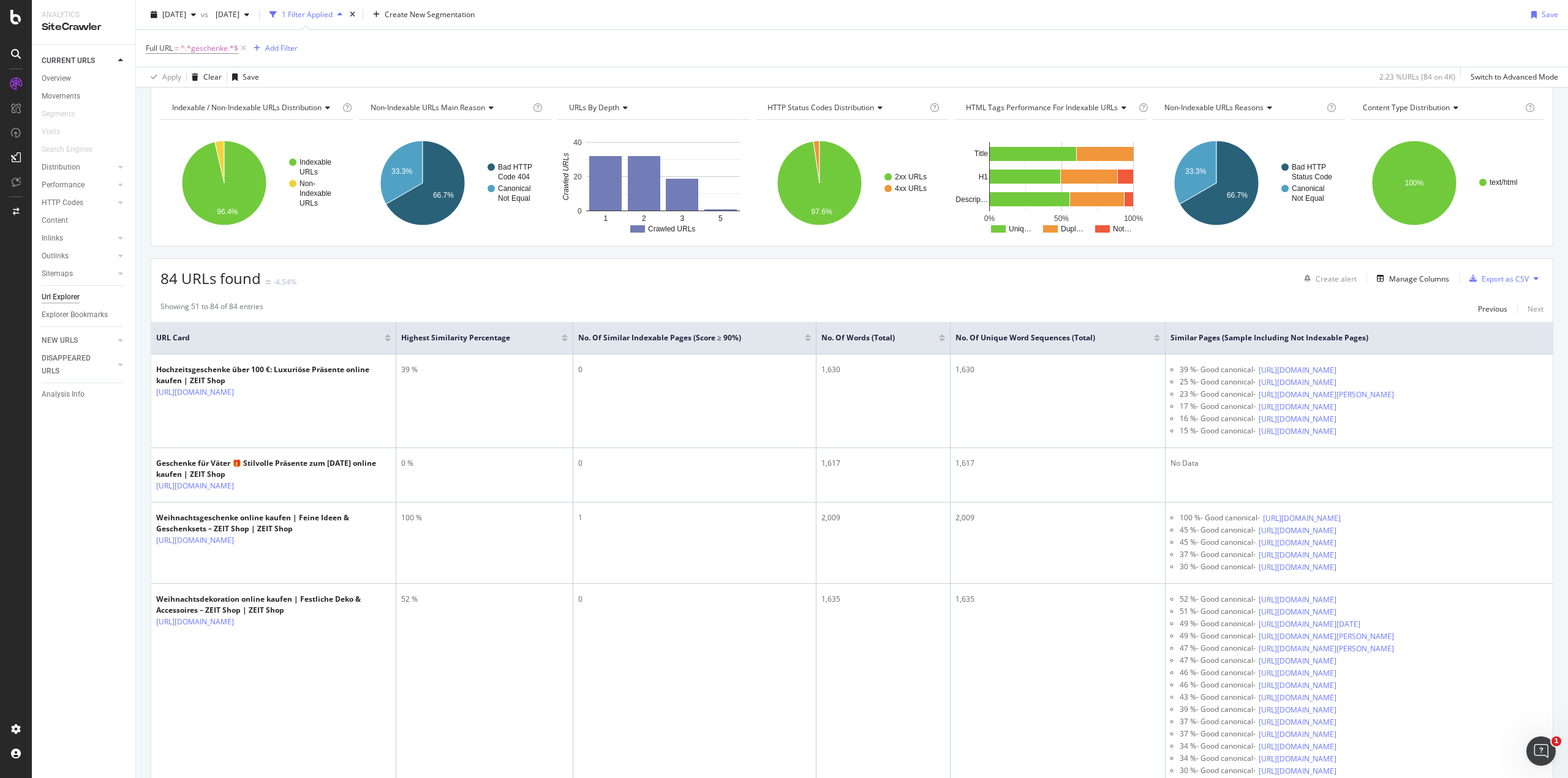
scroll to position [0, 0]
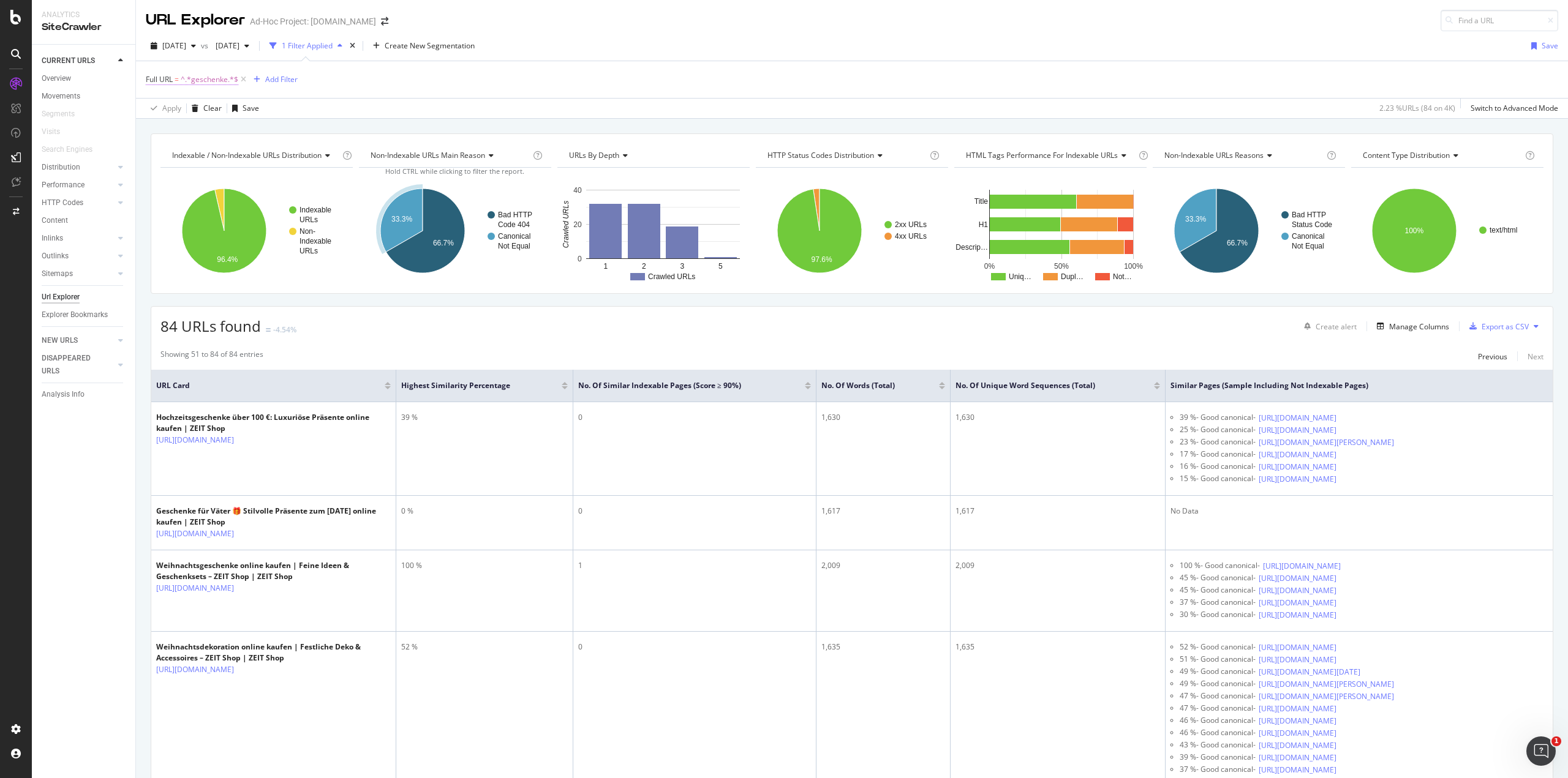
click at [211, 82] on span "^.*geschenke.*$" at bounding box center [209, 80] width 58 height 18
click at [195, 134] on input "geschenke" at bounding box center [214, 130] width 116 height 19
type input "freundin"
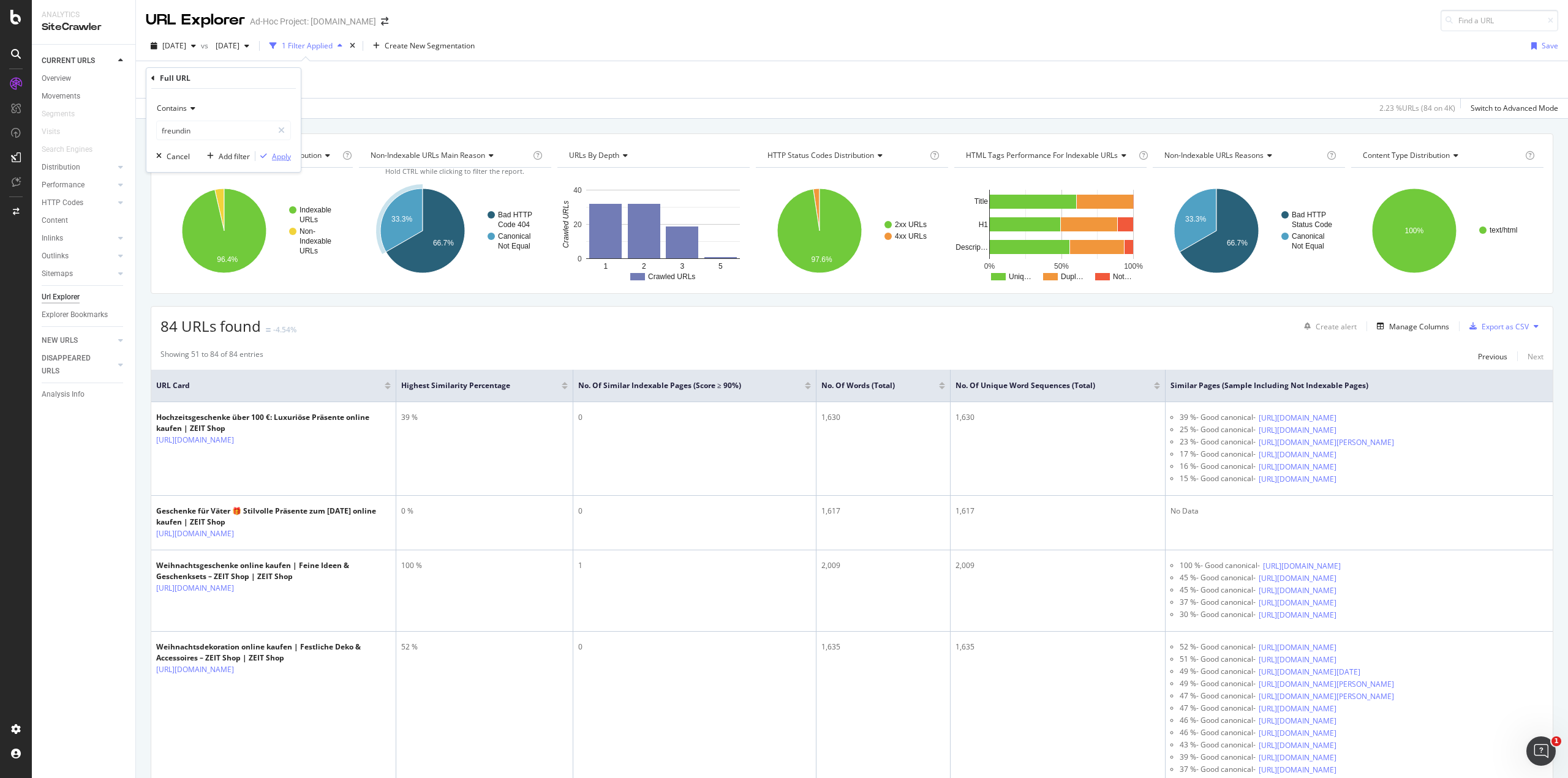
click at [268, 156] on div "button" at bounding box center [264, 156] width 17 height 7
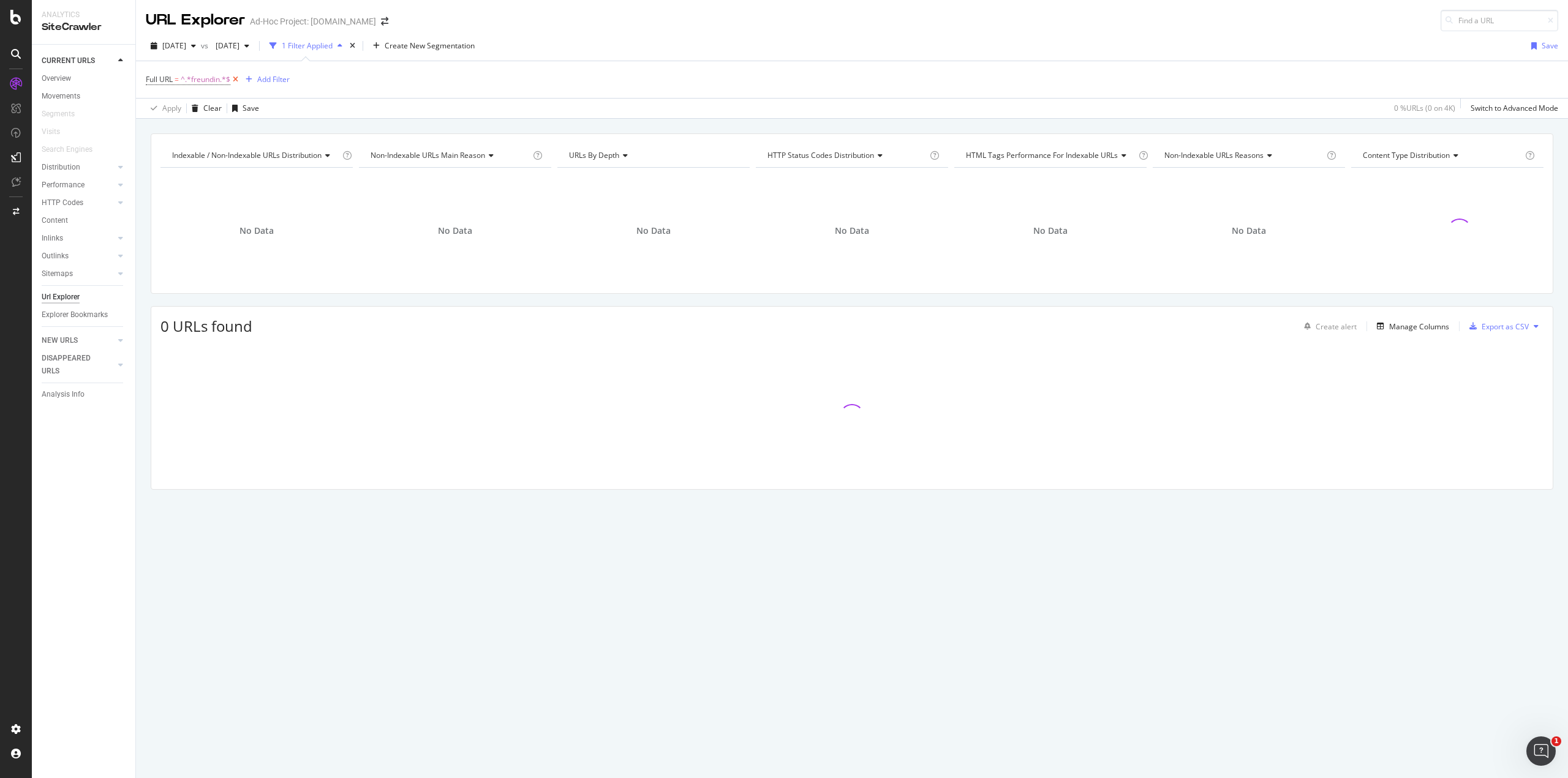
click at [237, 81] on icon at bounding box center [236, 80] width 11 height 12
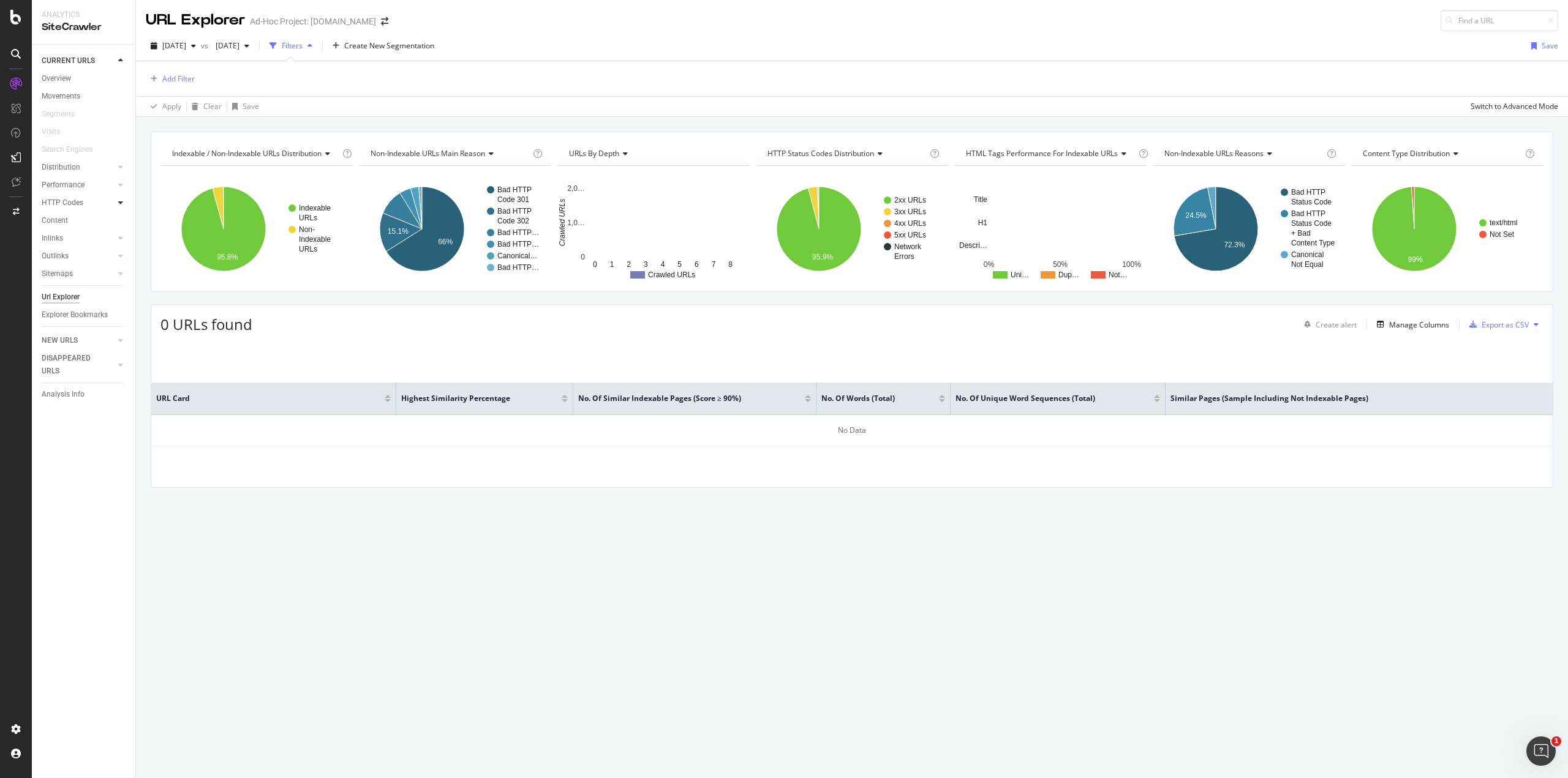
click at [117, 204] on div at bounding box center [121, 203] width 12 height 12
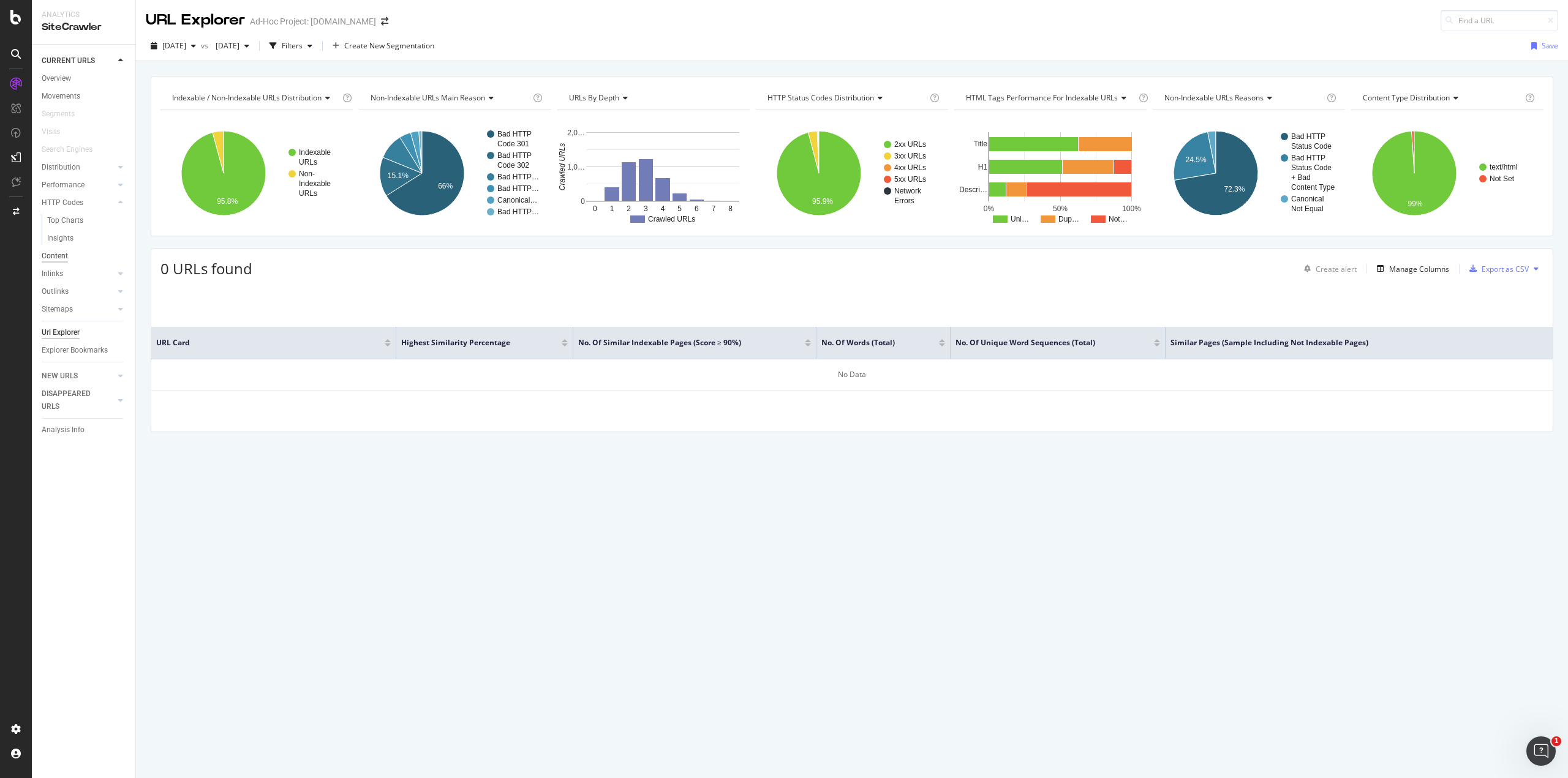
click at [62, 254] on div "Content" at bounding box center [55, 256] width 26 height 13
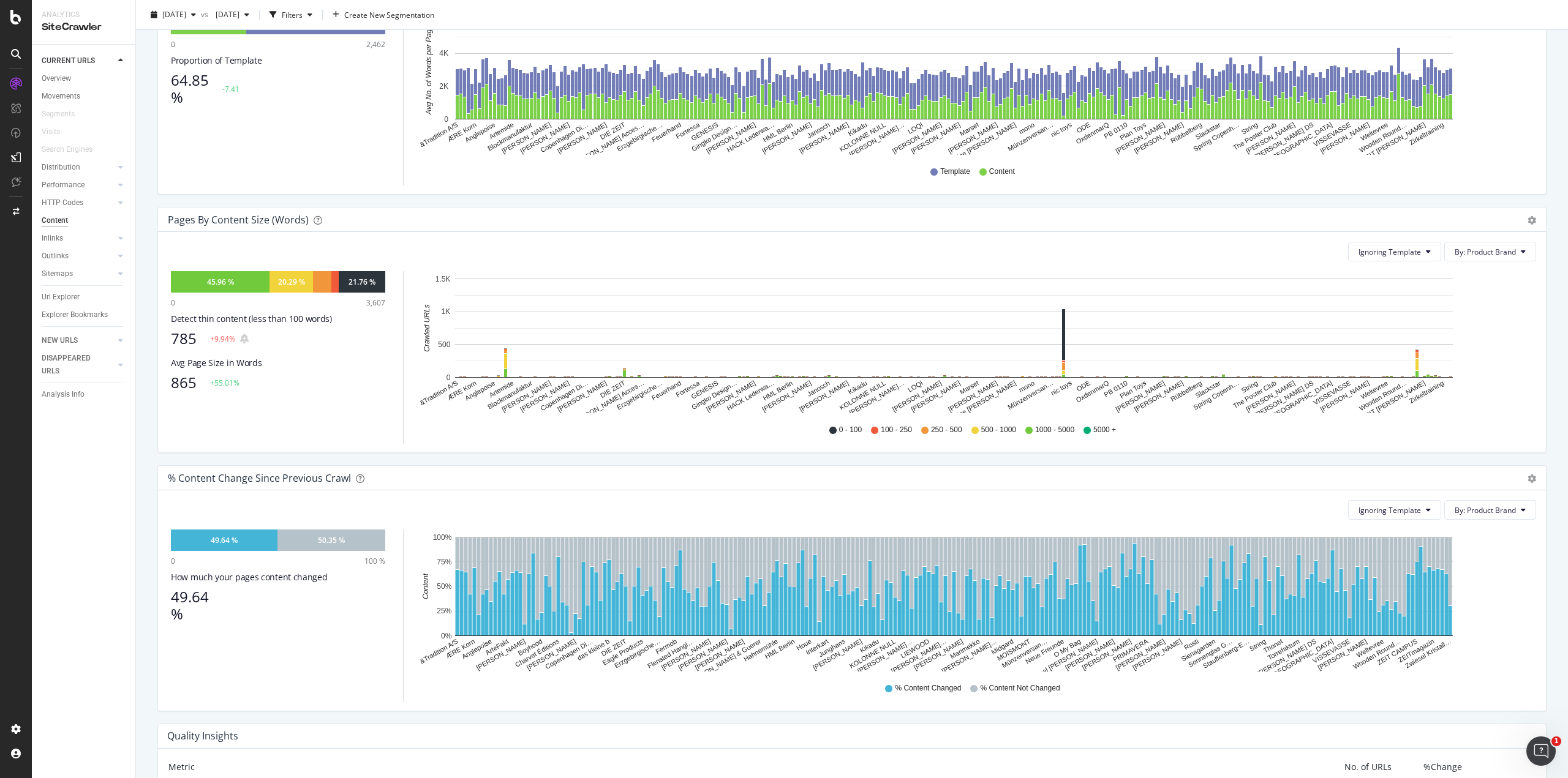
scroll to position [259, 0]
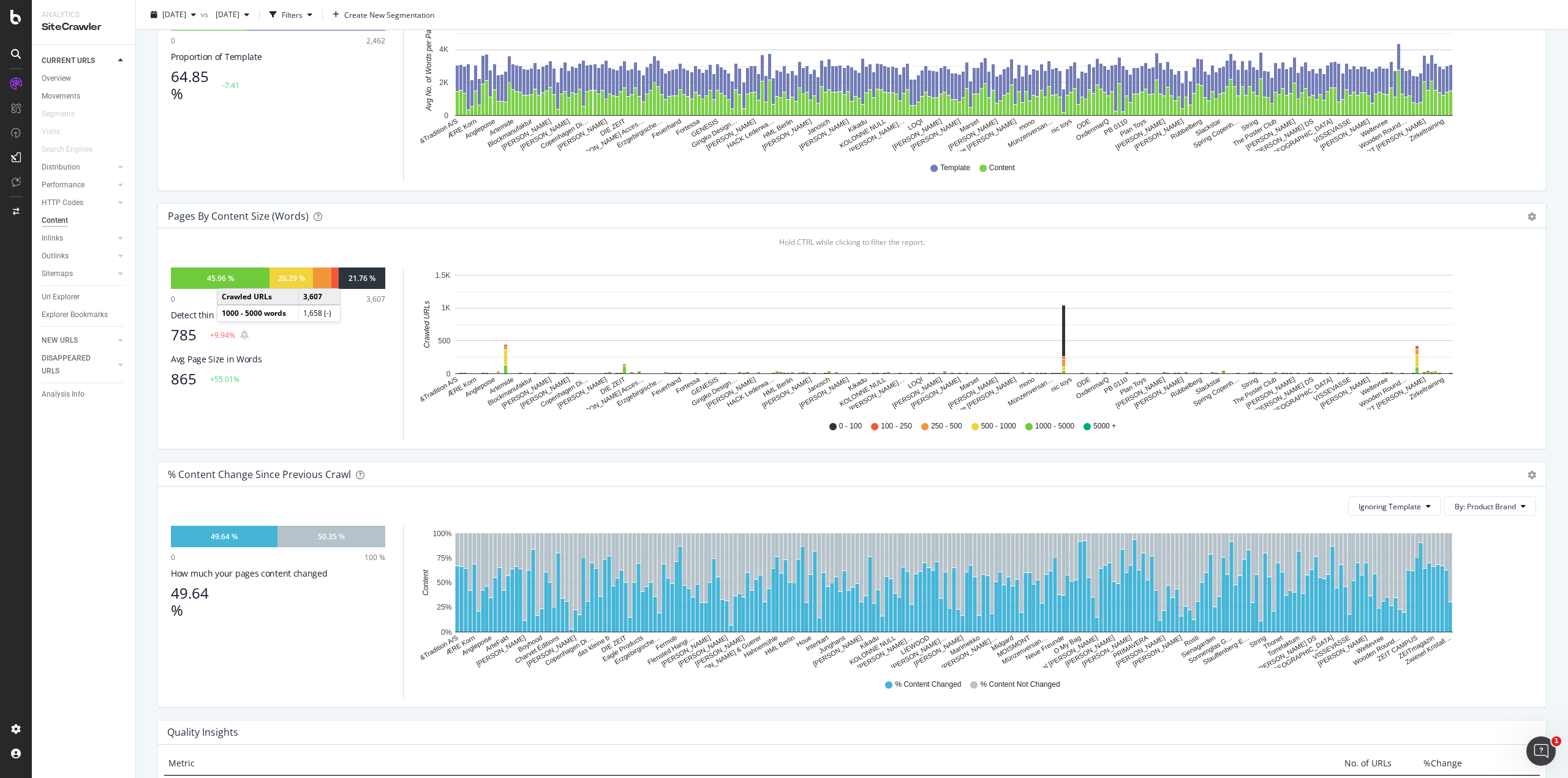
click at [229, 277] on div "45.96 %" at bounding box center [221, 278] width 27 height 11
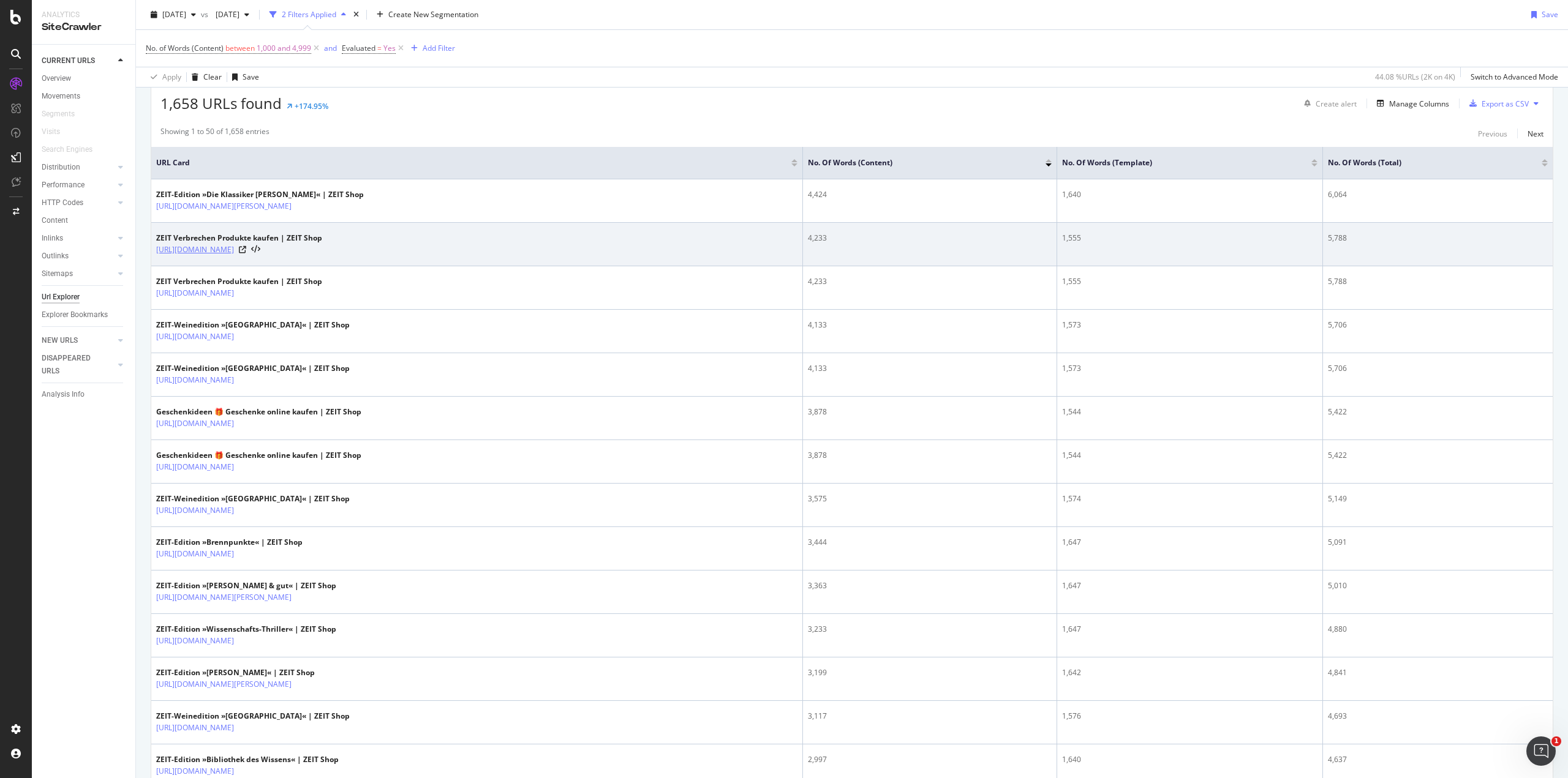
scroll to position [224, 0]
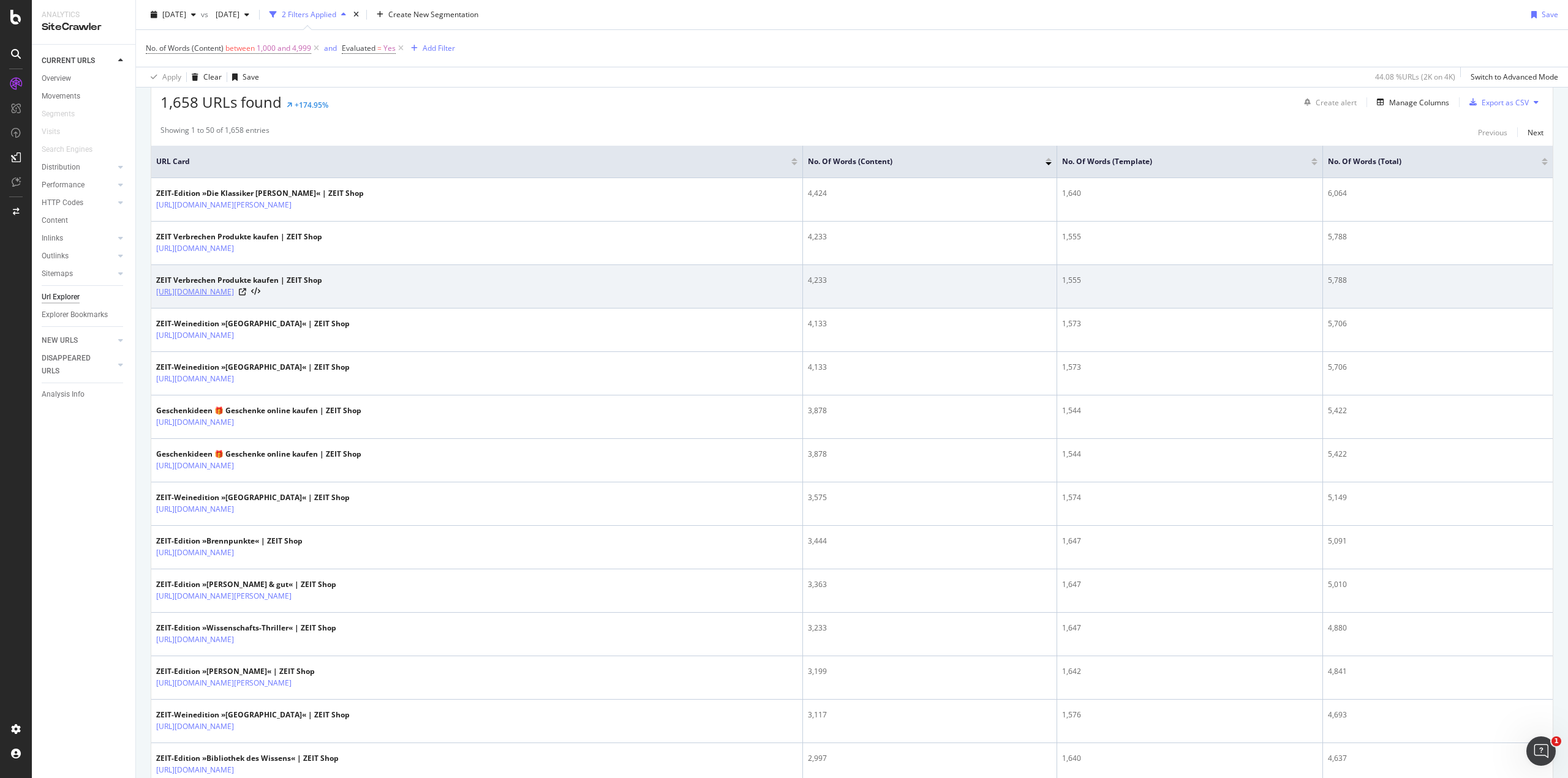
click at [234, 291] on link "[URL][DOMAIN_NAME]" at bounding box center [194, 292] width 78 height 12
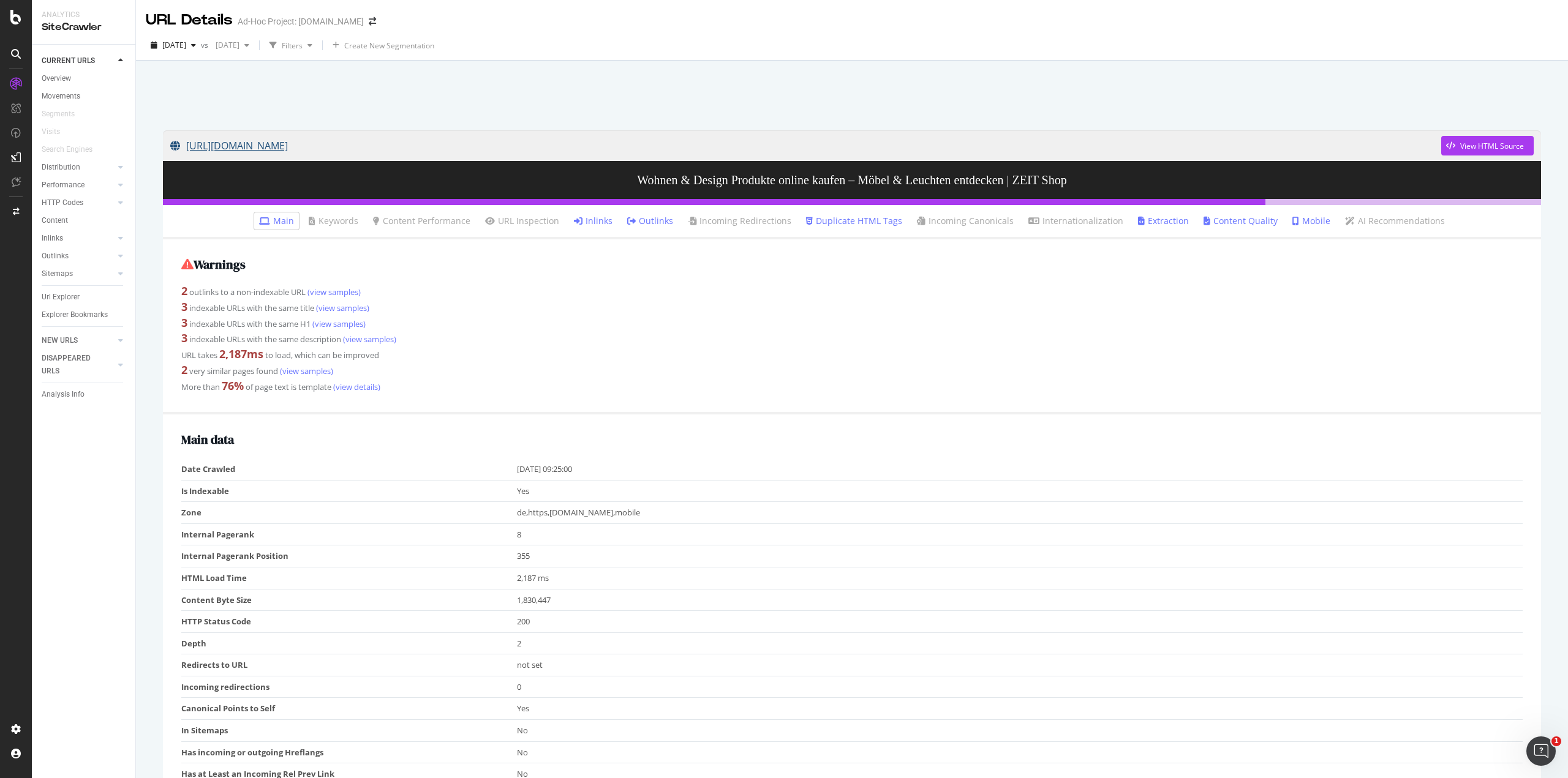
click at [311, 150] on link "https://shop.zeit.de/Sortiment/Einrichten/" at bounding box center [806, 145] width 1271 height 31
click at [181, 254] on div "Warnings 2 outlinks to a non-indexable URL (view samples) 3 indexable URLs with…" at bounding box center [852, 327] width 1378 height 175
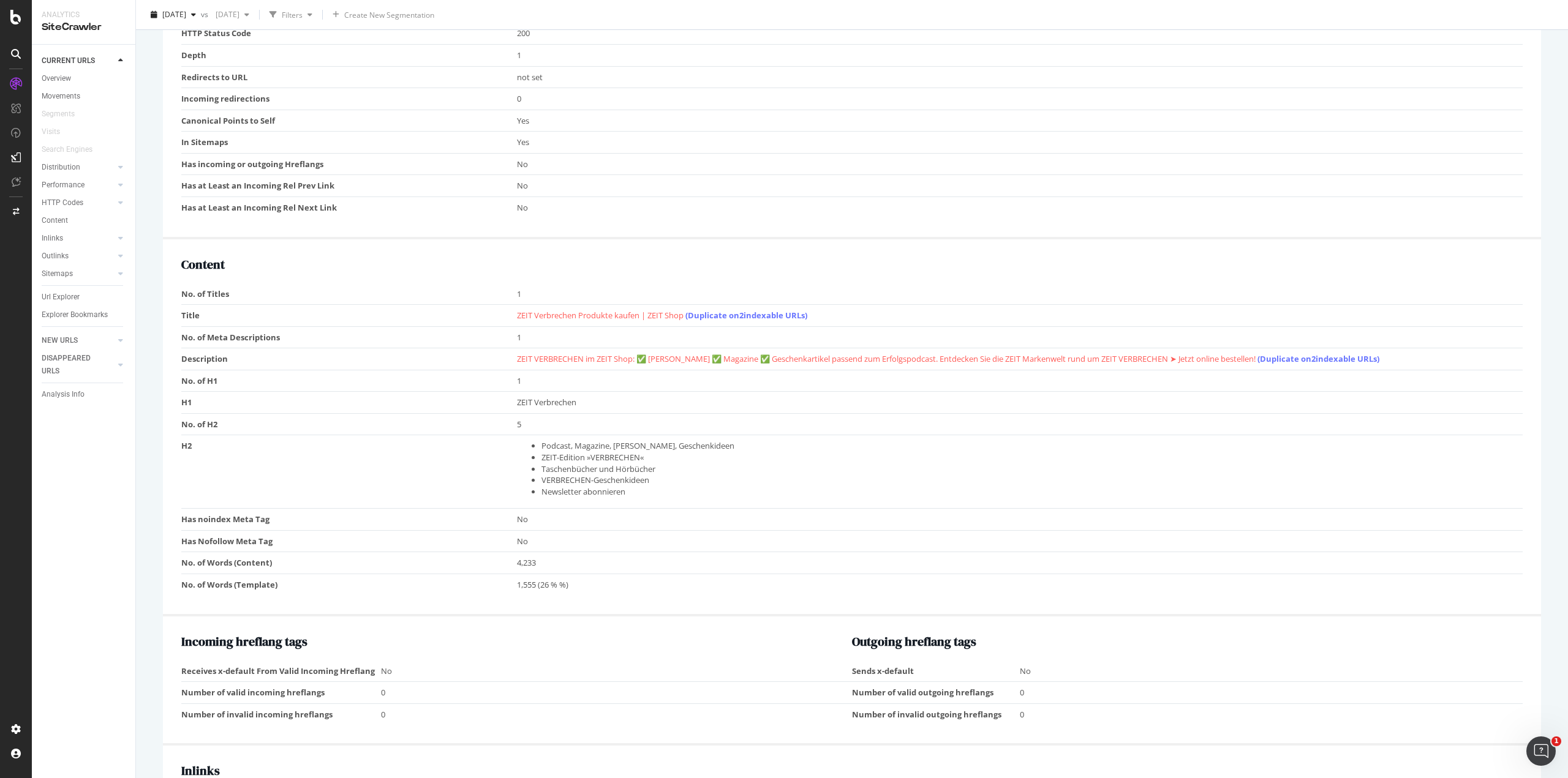
scroll to position [576, 0]
click at [768, 315] on link "(Duplicate on 2 indexable URLs)" at bounding box center [746, 312] width 122 height 11
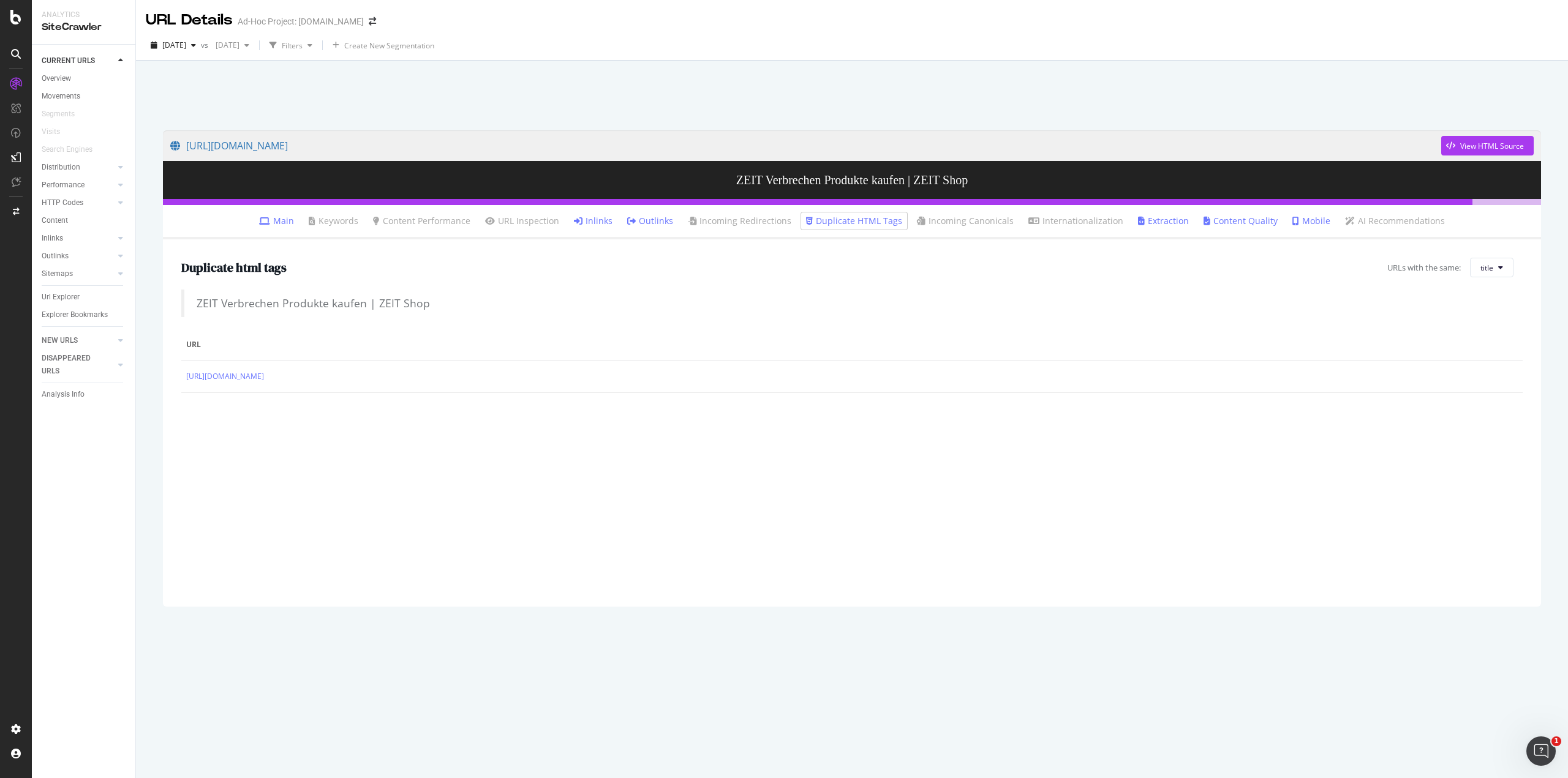
click at [1138, 219] on icon at bounding box center [1142, 221] width 7 height 9
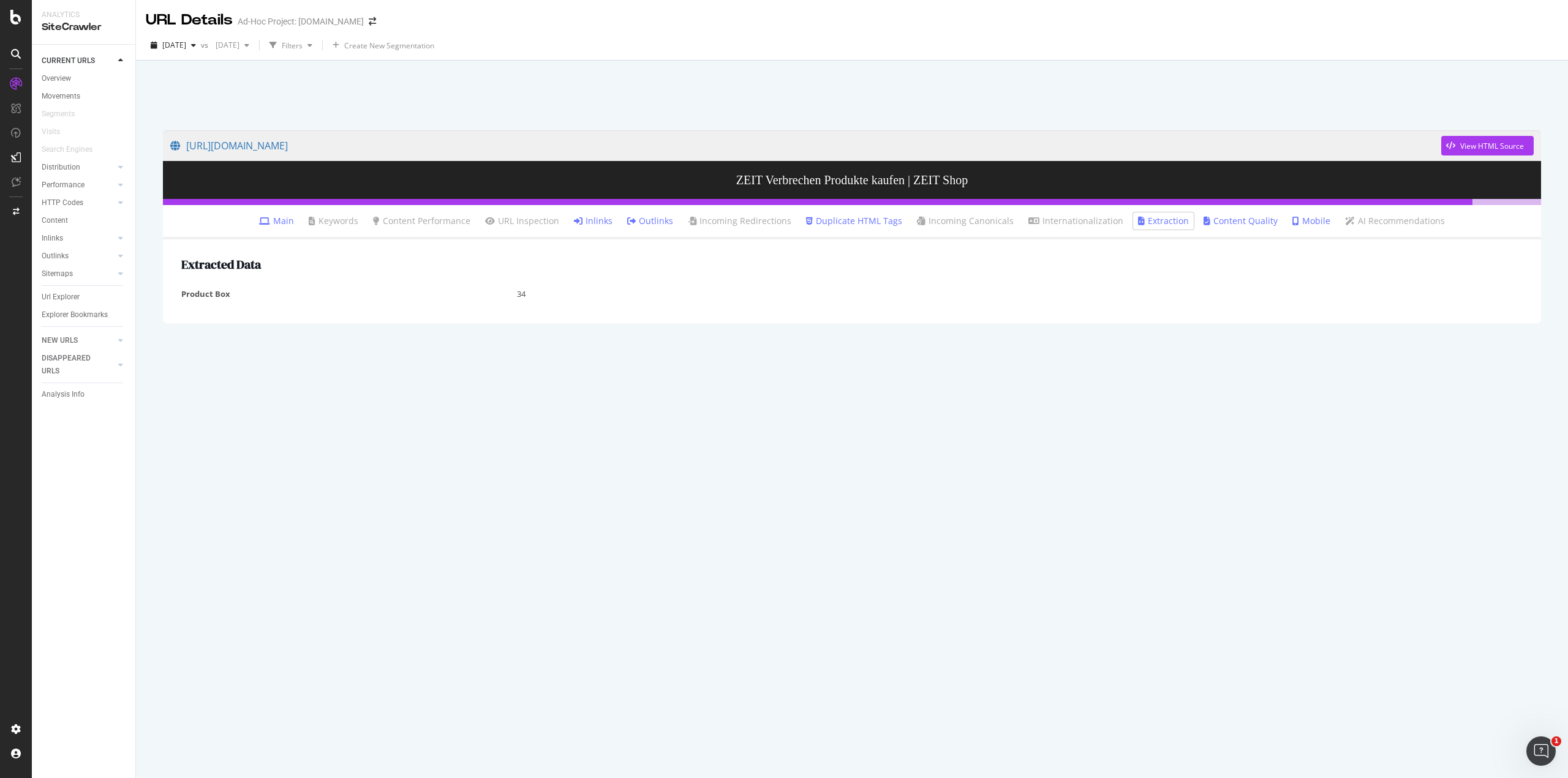
click at [1211, 221] on link "Content Quality" at bounding box center [1241, 221] width 74 height 12
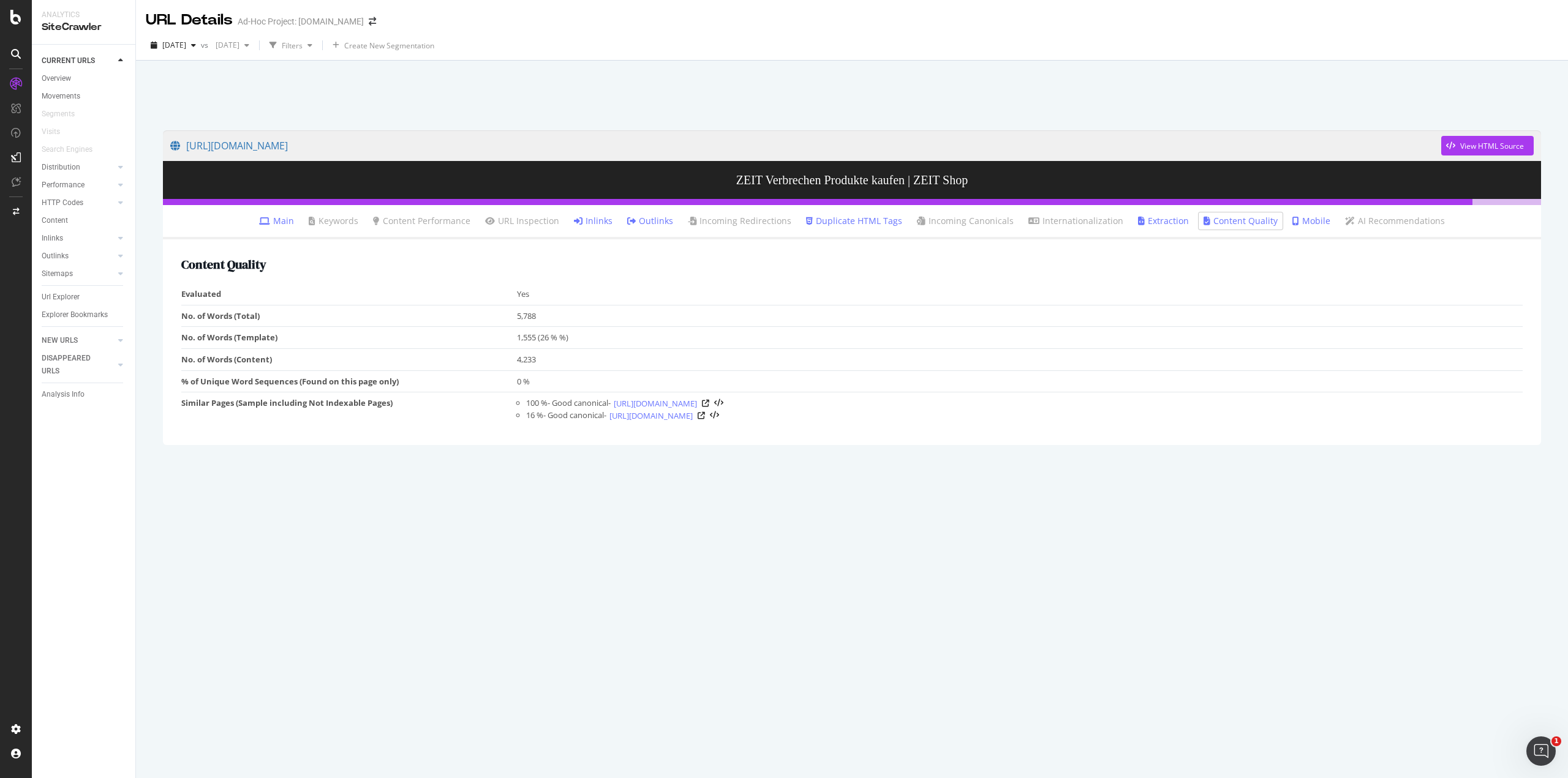
click at [606, 228] on link "Inlinks" at bounding box center [594, 221] width 39 height 12
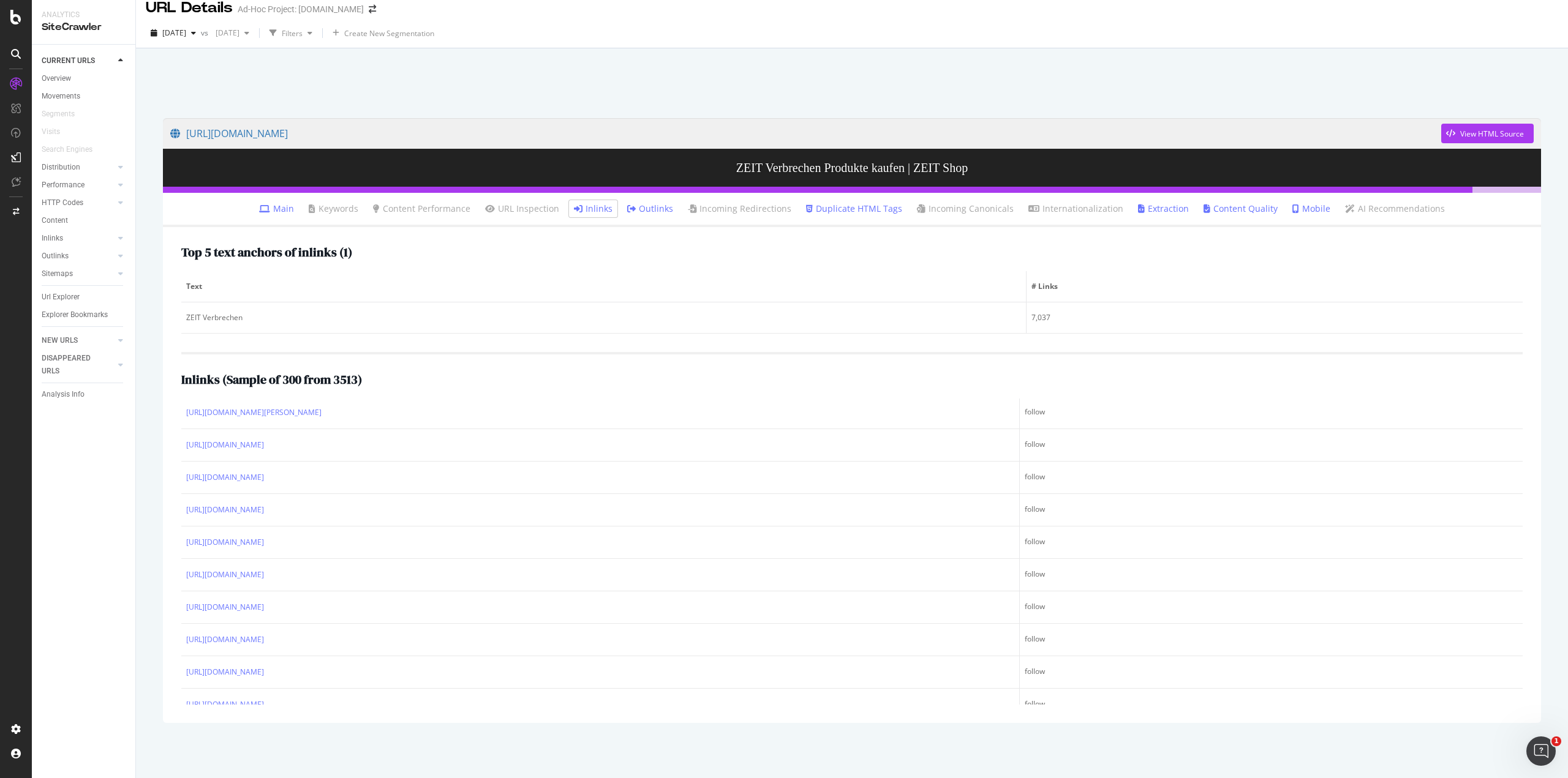
scroll to position [717, 0]
click at [650, 207] on link "Outlinks" at bounding box center [650, 209] width 46 height 12
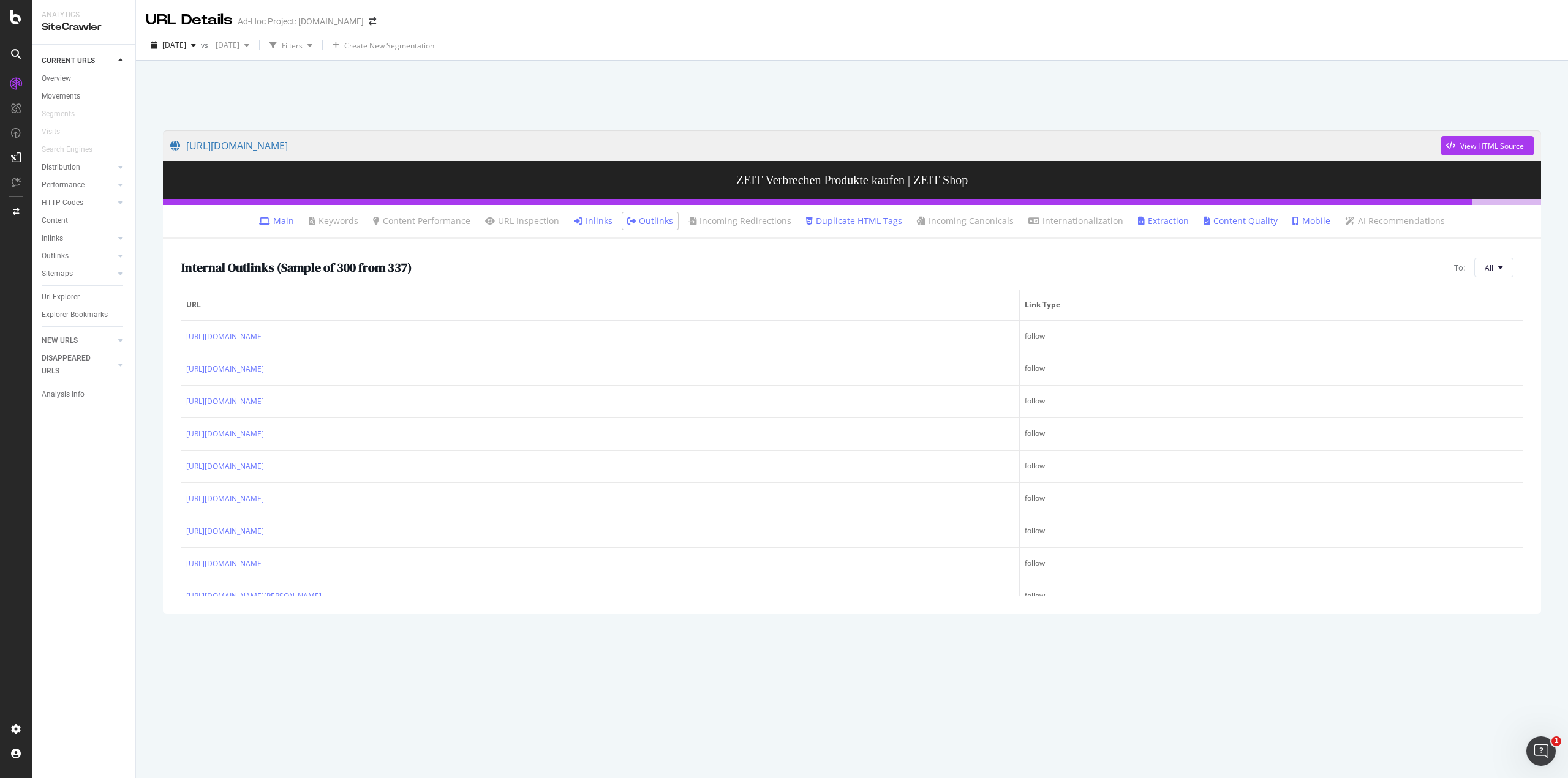
click at [1288, 221] on li "Mobile" at bounding box center [1311, 221] width 48 height 18
click at [1303, 218] on link "Mobile" at bounding box center [1311, 221] width 38 height 12
